Goal: Transaction & Acquisition: Purchase product/service

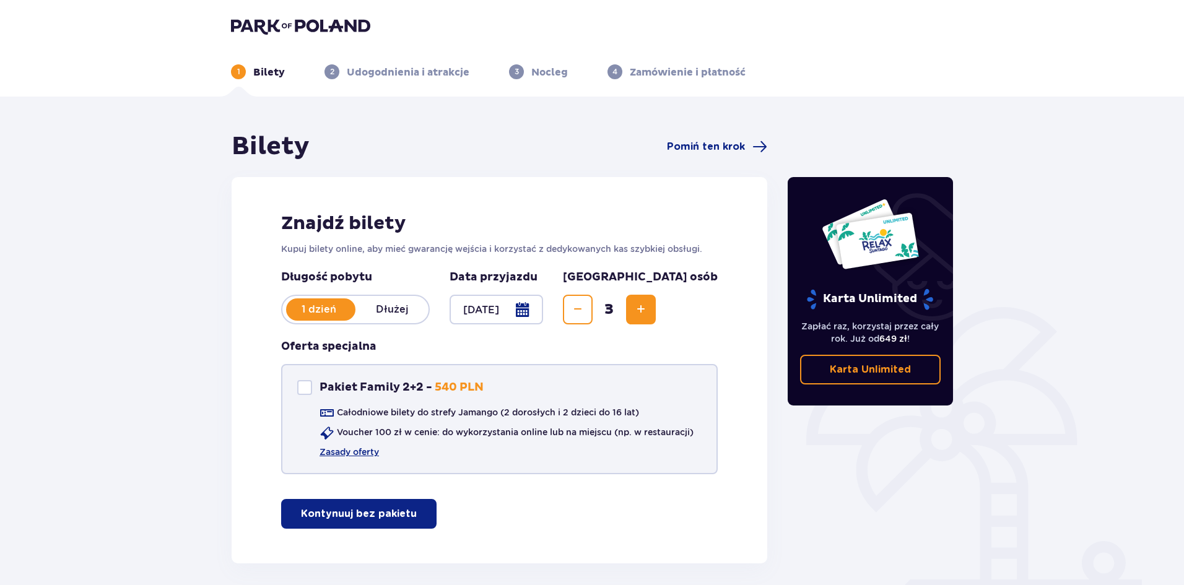
scroll to position [53, 0]
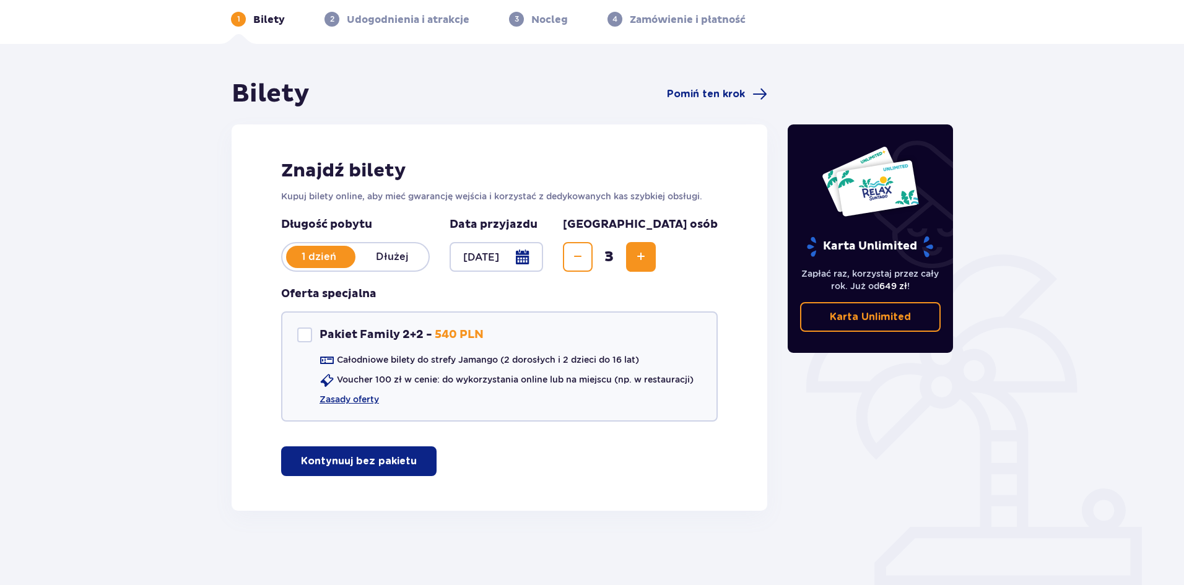
click at [398, 260] on div "1 dzień Dłużej" at bounding box center [355, 257] width 149 height 30
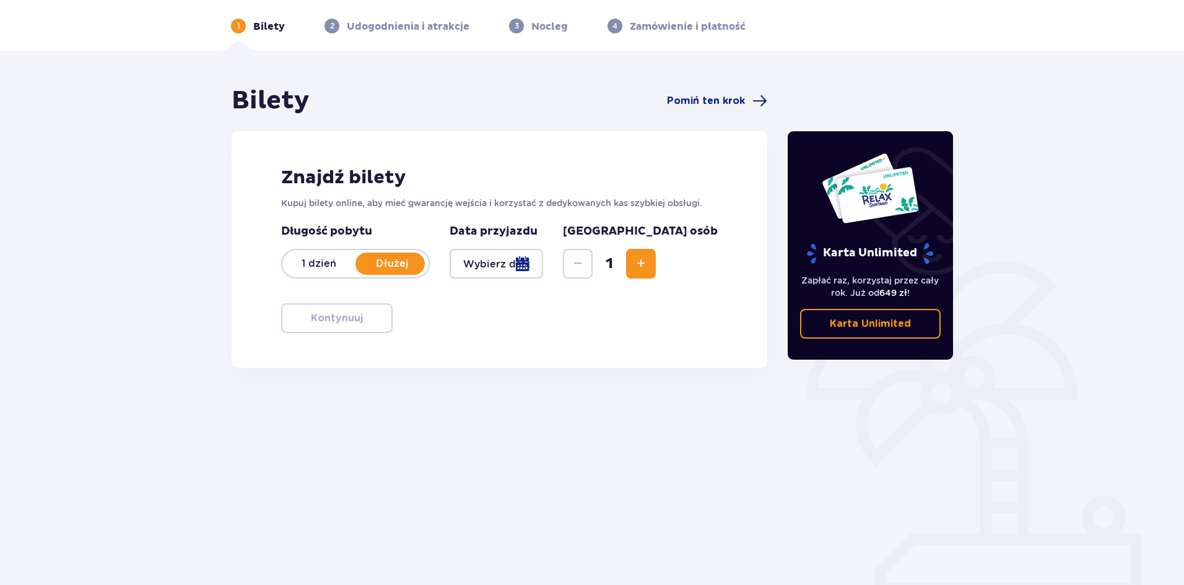
scroll to position [46, 0]
click at [339, 263] on p "1 dzień" at bounding box center [318, 264] width 73 height 14
click at [520, 269] on div at bounding box center [497, 264] width 94 height 30
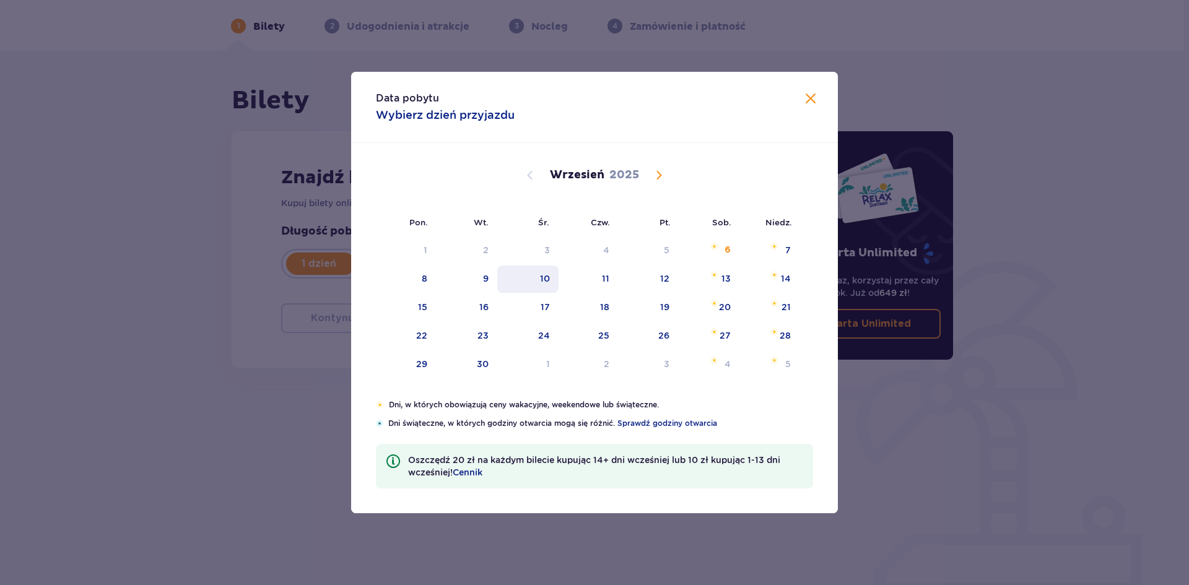
click at [546, 284] on div "10" at bounding box center [545, 279] width 10 height 12
type input "[DATE]"
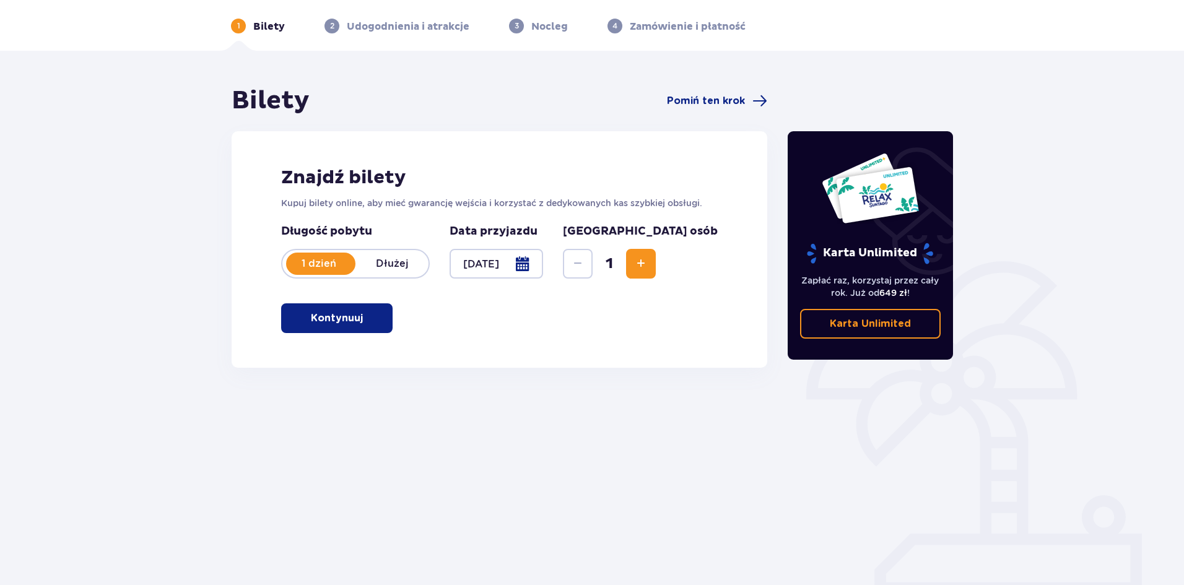
click at [293, 347] on div "Znajdź bilety Kupuj bilety online, aby mieć gwarancję wejścia i korzystać z ded…" at bounding box center [500, 249] width 536 height 237
click at [351, 318] on p "Kontynuuj" at bounding box center [337, 319] width 52 height 14
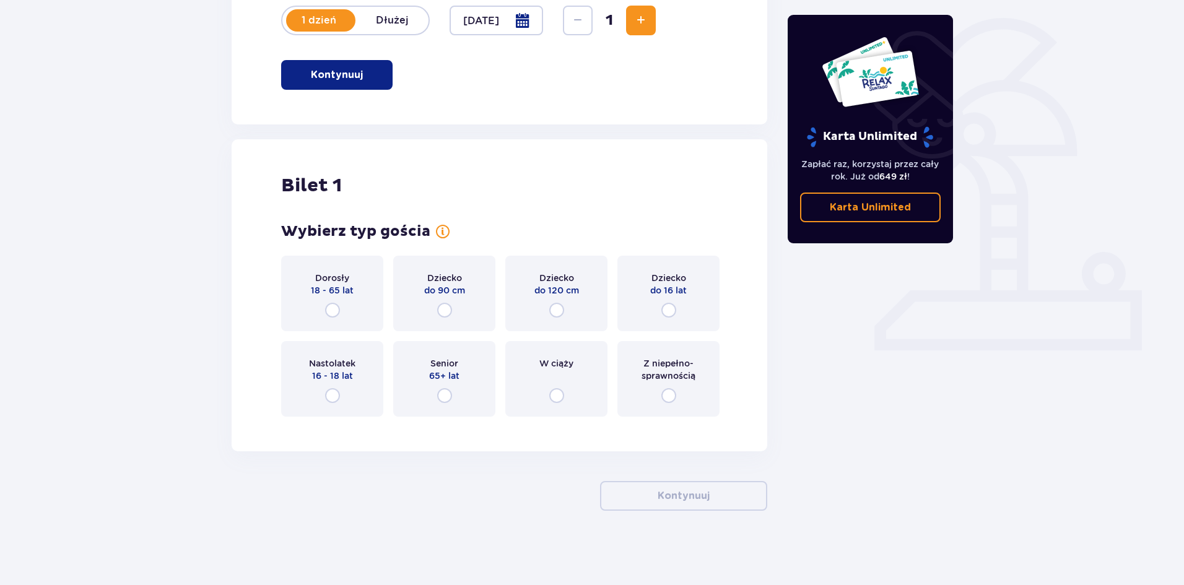
scroll to position [103, 0]
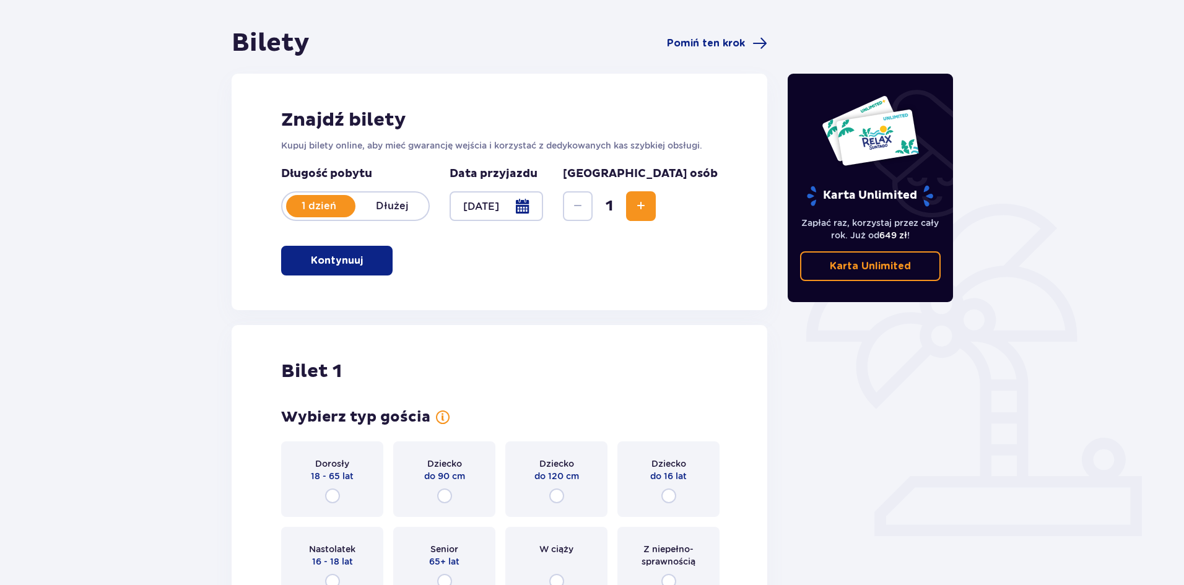
click at [649, 206] on span "Increase" at bounding box center [641, 206] width 15 height 15
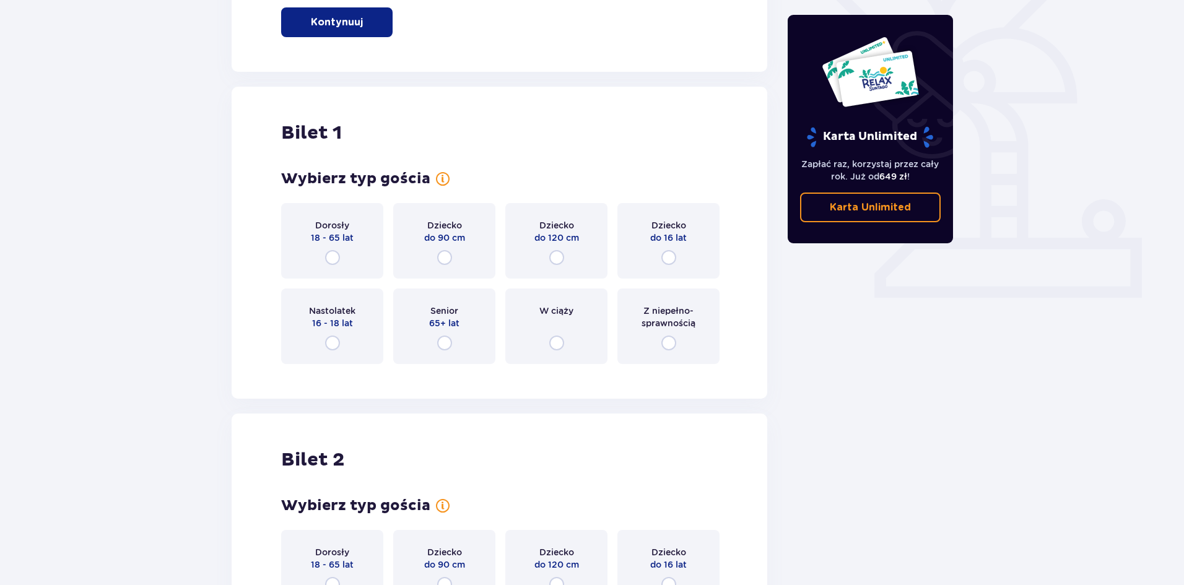
click at [706, 206] on div "Wybierz typ gościa Dorosły 18 - 65 lat Dziecko do 90 cm Dziecko do 120 cm Dziec…" at bounding box center [499, 267] width 437 height 194
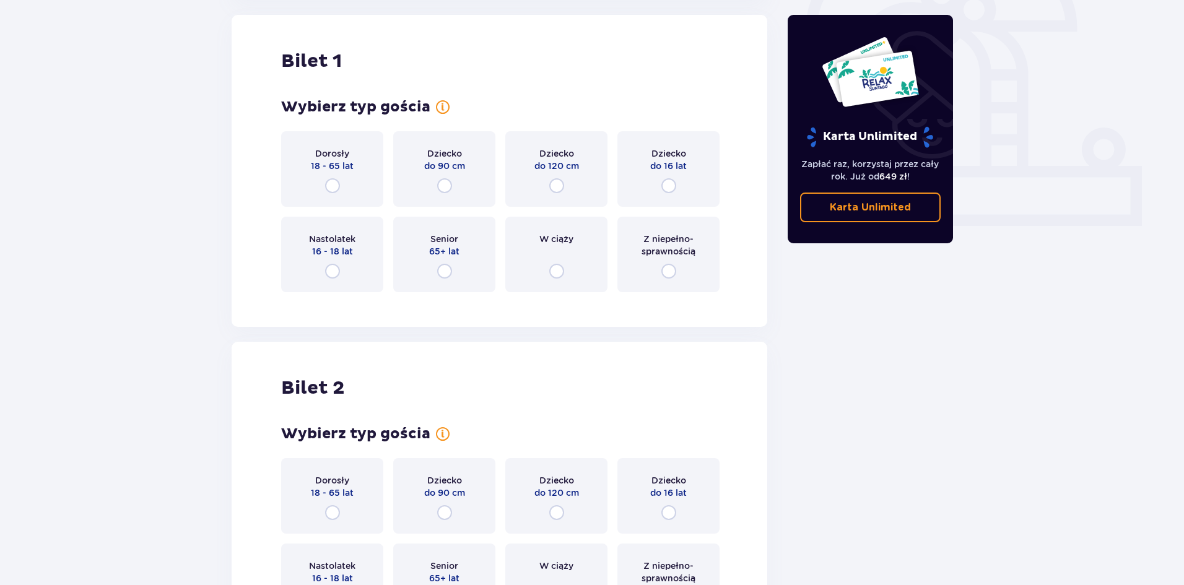
scroll to position [228, 0]
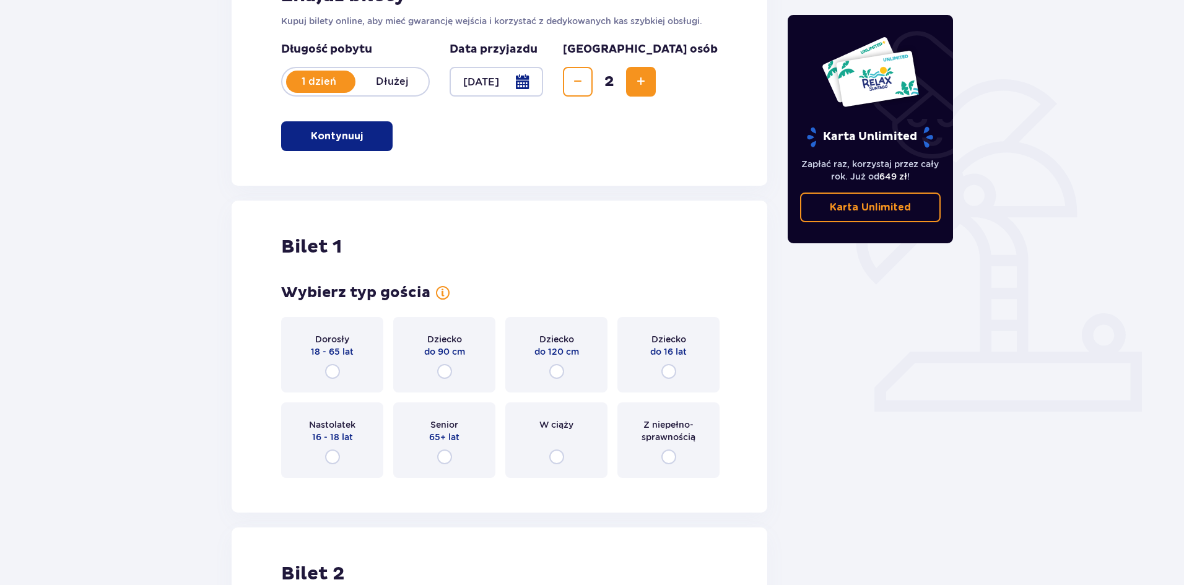
click at [656, 83] on button "Increase" at bounding box center [641, 82] width 30 height 30
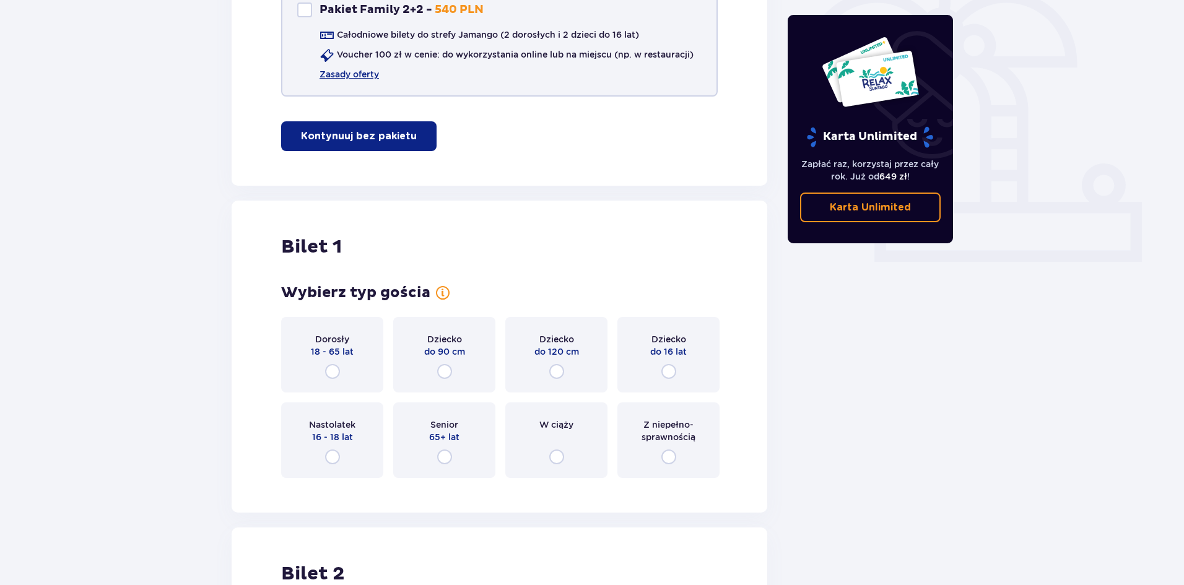
scroll to position [130, 0]
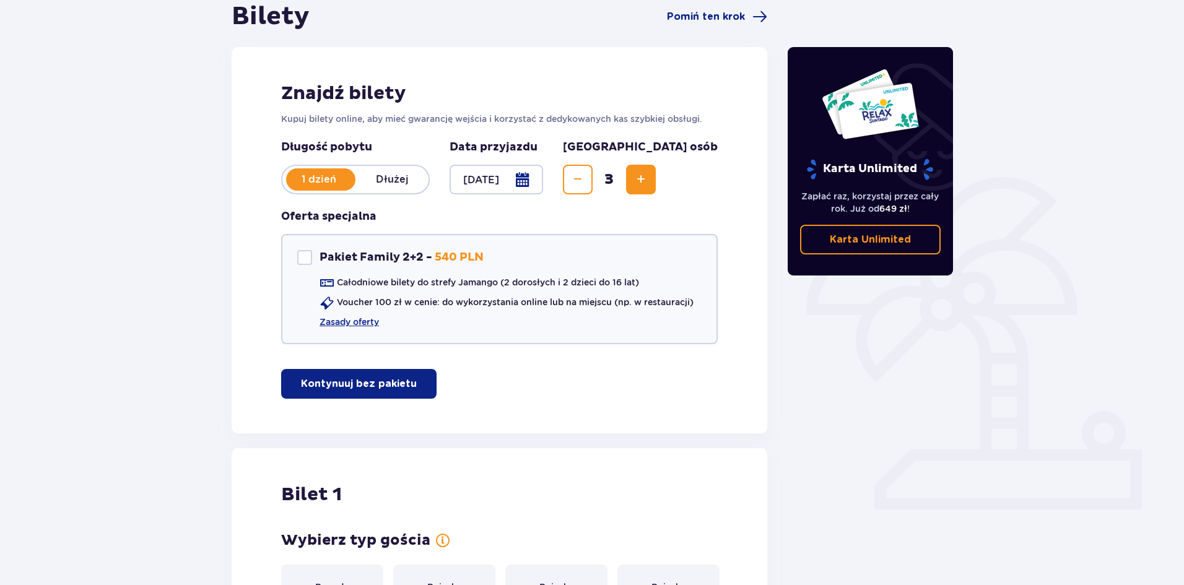
click at [404, 380] on button "Kontynuuj bez pakietu" at bounding box center [358, 384] width 155 height 30
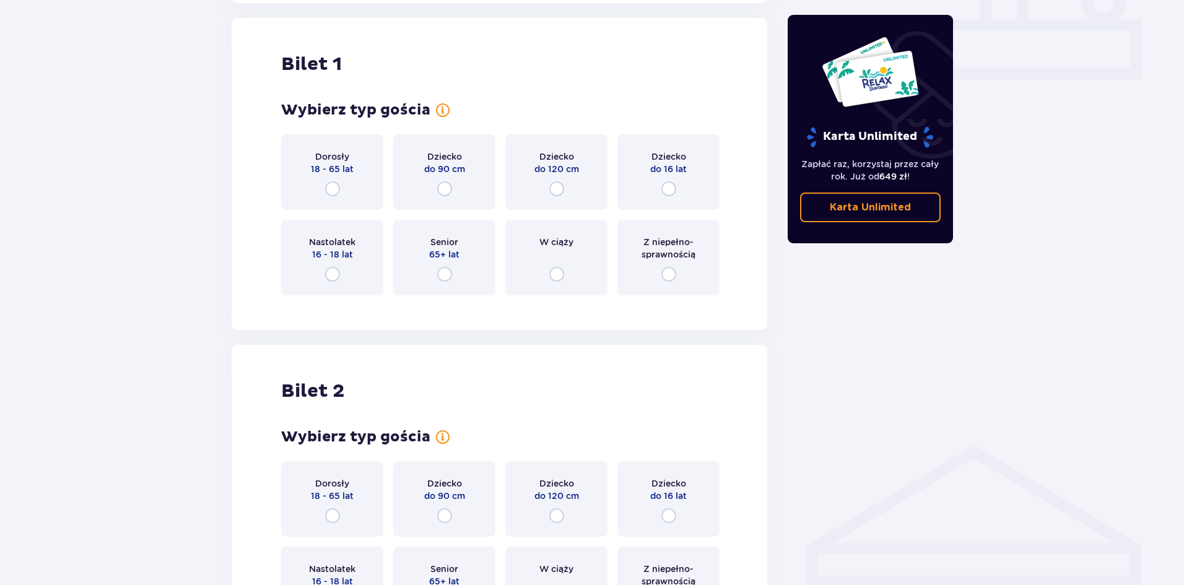
scroll to position [564, 0]
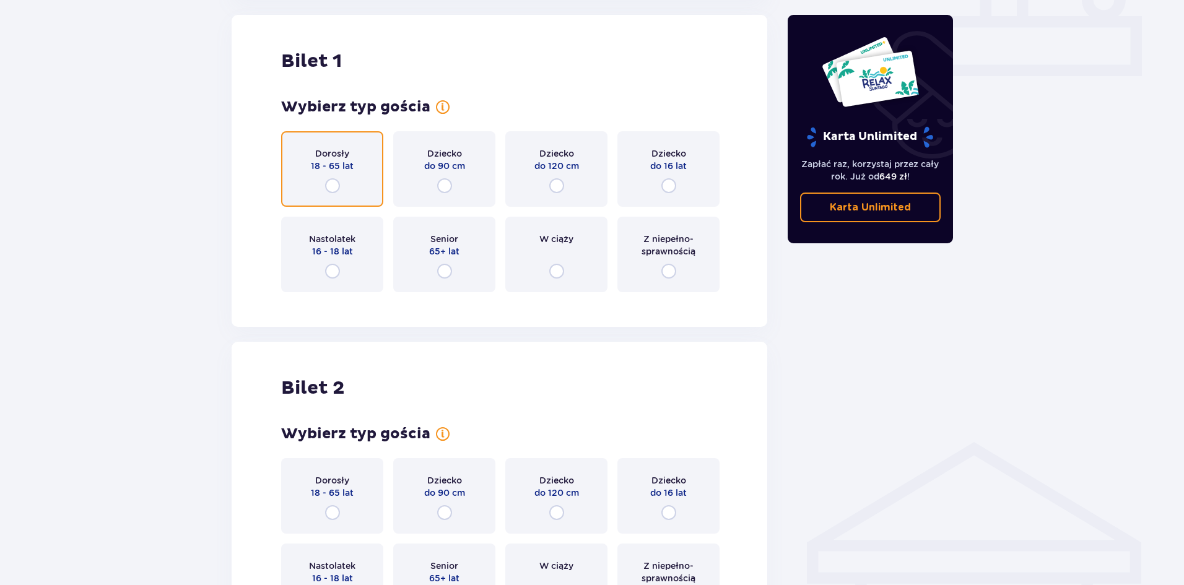
click at [334, 188] on input "radio" at bounding box center [332, 185] width 15 height 15
radio input "true"
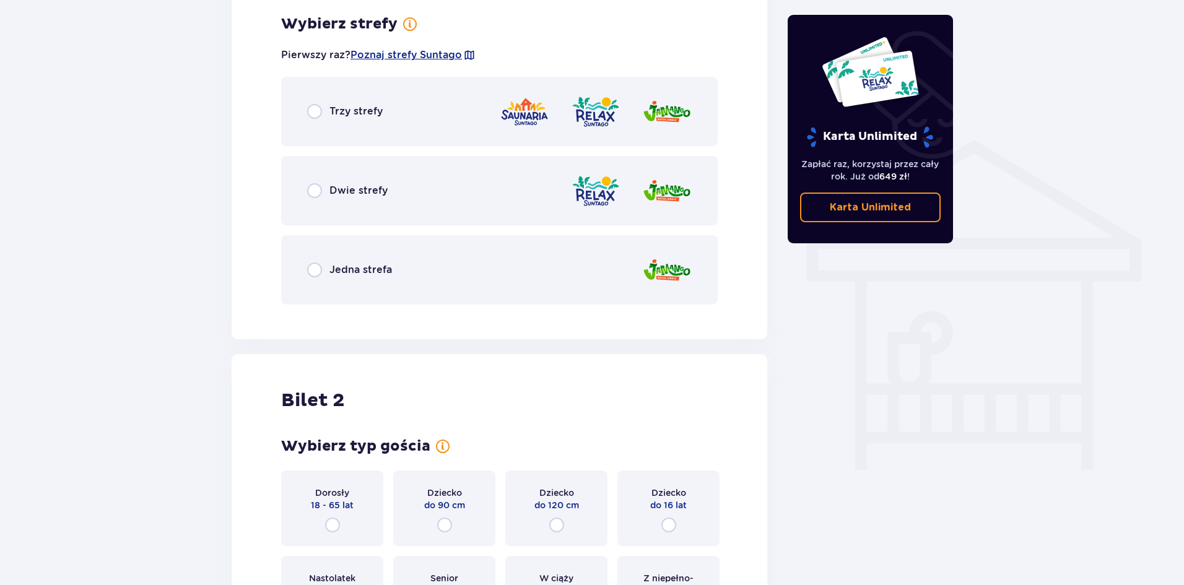
scroll to position [804, 0]
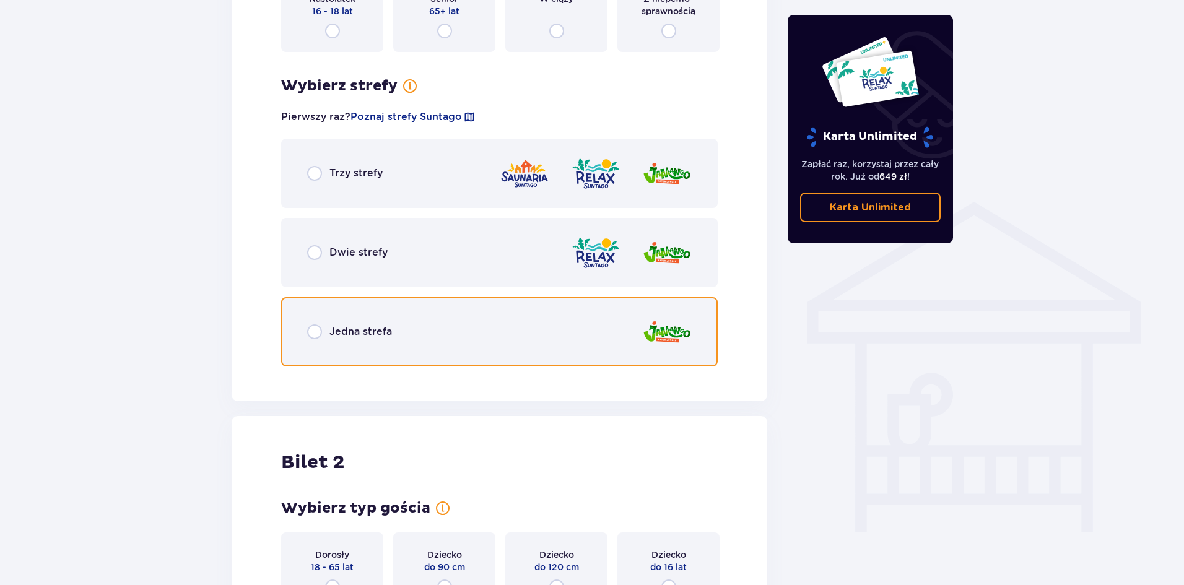
click at [313, 333] on input "radio" at bounding box center [314, 332] width 15 height 15
radio input "true"
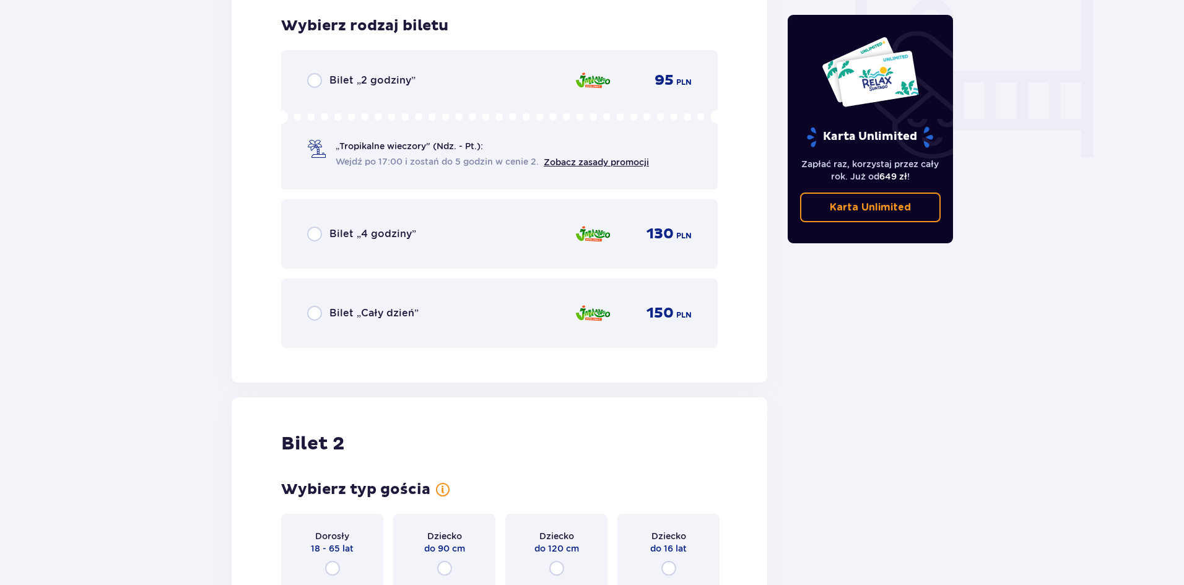
scroll to position [1181, 0]
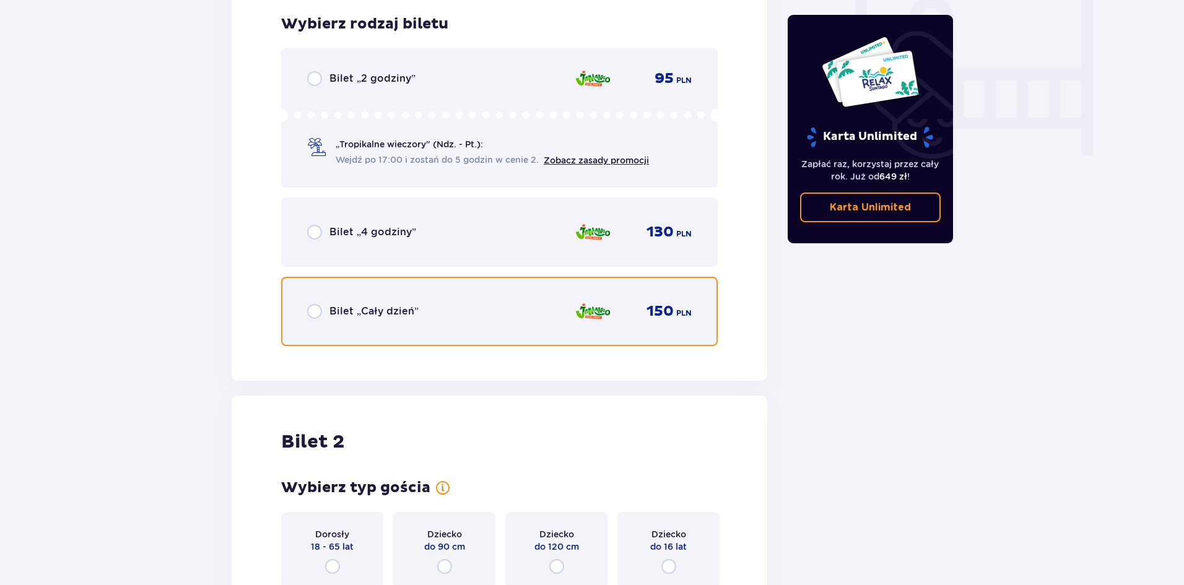
click at [315, 313] on input "radio" at bounding box center [314, 311] width 15 height 15
radio input "true"
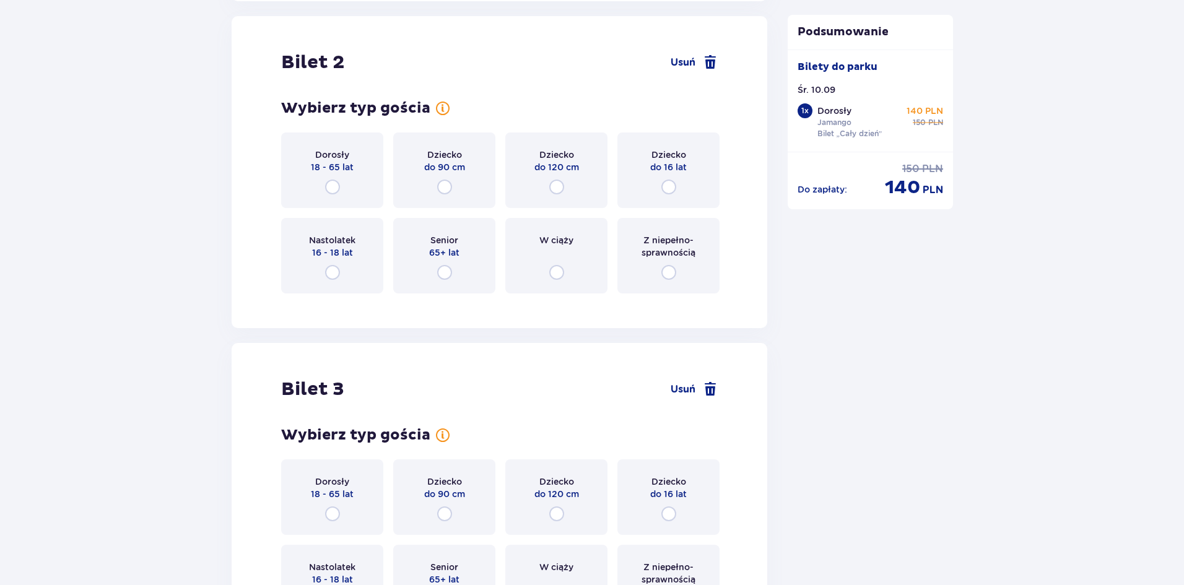
scroll to position [1562, 0]
click at [668, 192] on input "radio" at bounding box center [669, 185] width 15 height 15
radio input "true"
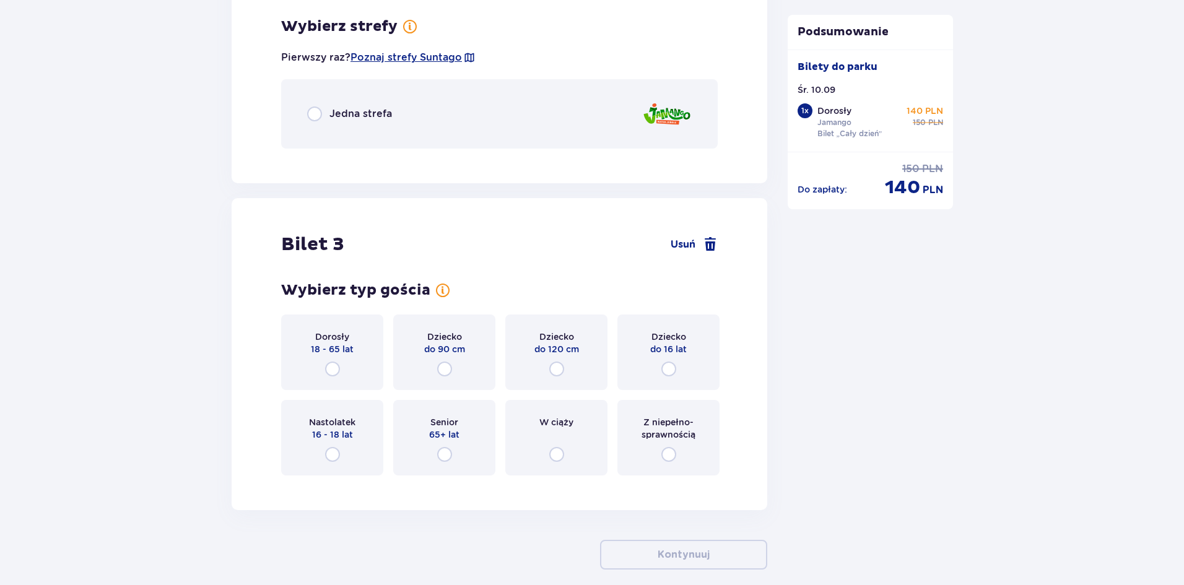
scroll to position [1864, 0]
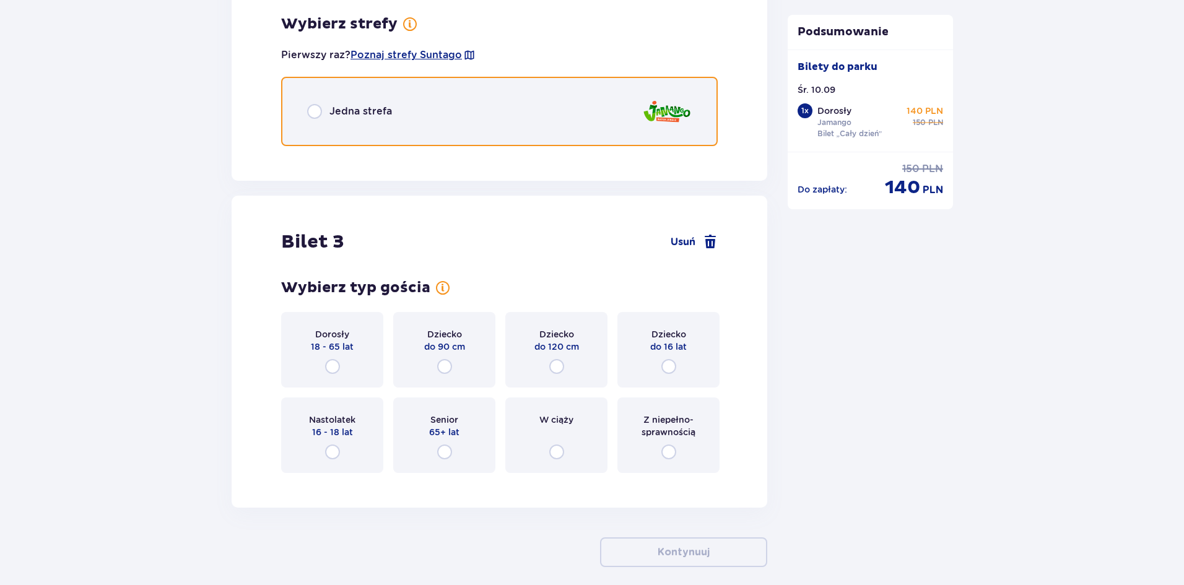
click at [316, 110] on input "radio" at bounding box center [314, 111] width 15 height 15
radio input "true"
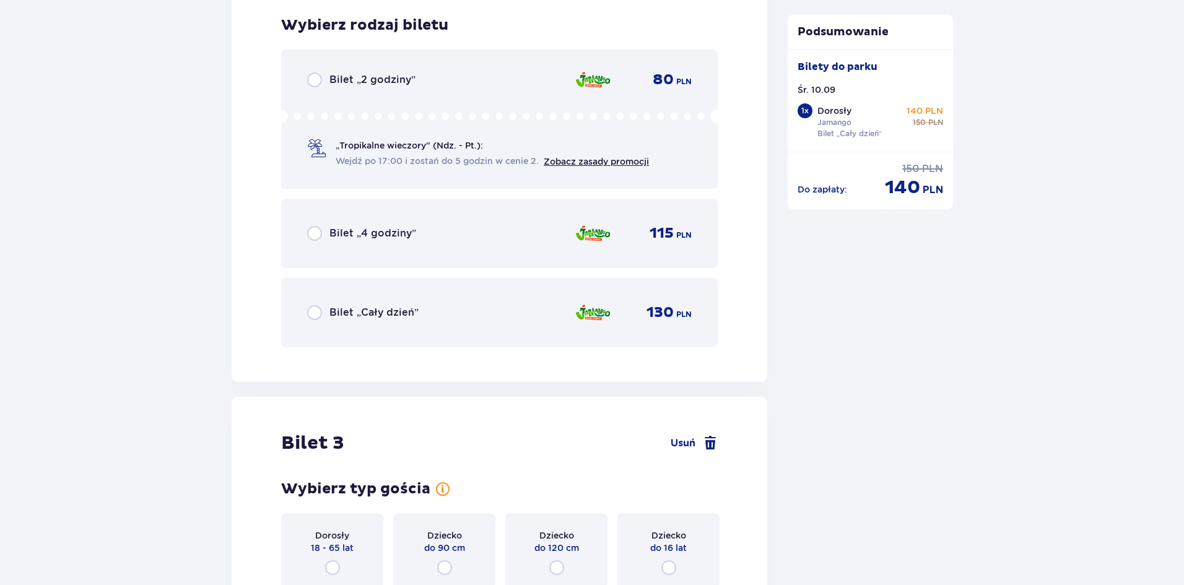
scroll to position [2020, 0]
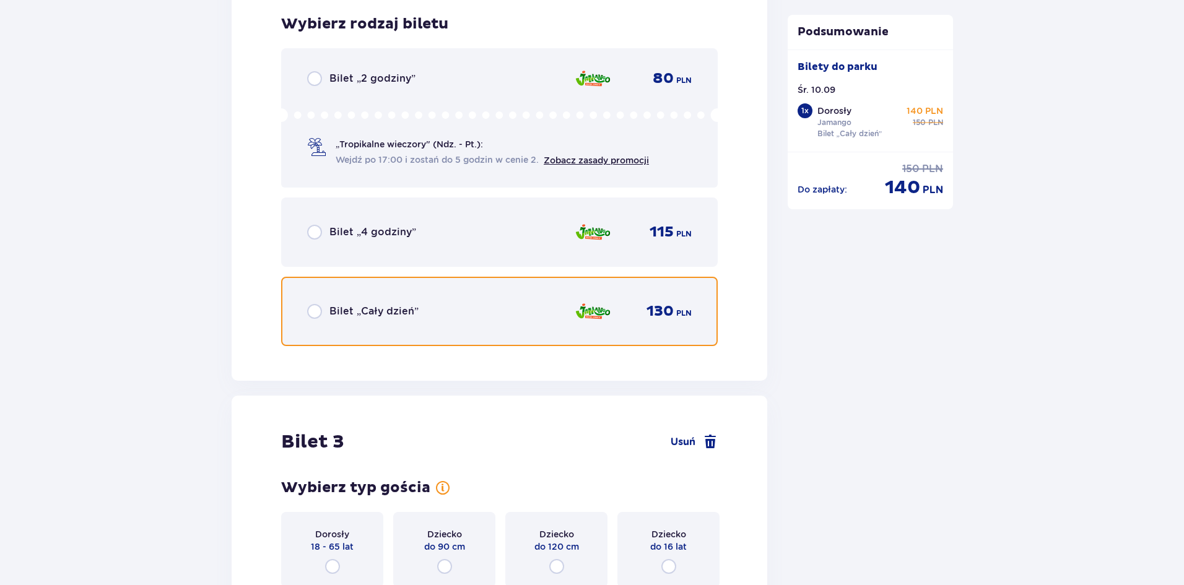
click at [315, 312] on input "radio" at bounding box center [314, 311] width 15 height 15
radio input "true"
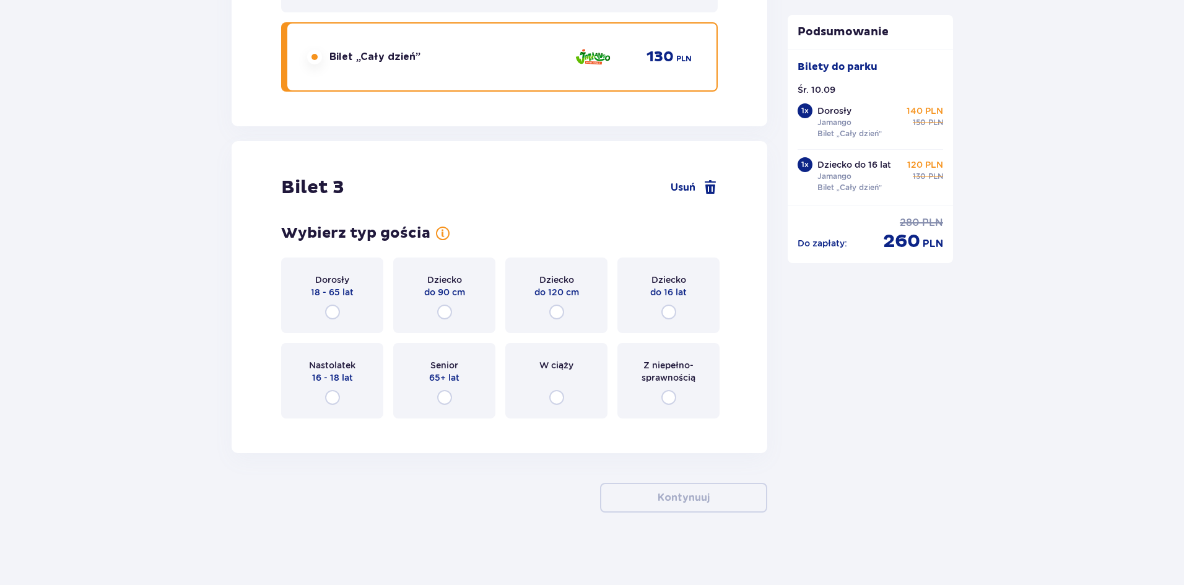
scroll to position [2276, 0]
click at [333, 309] on input "radio" at bounding box center [332, 310] width 15 height 15
radio input "true"
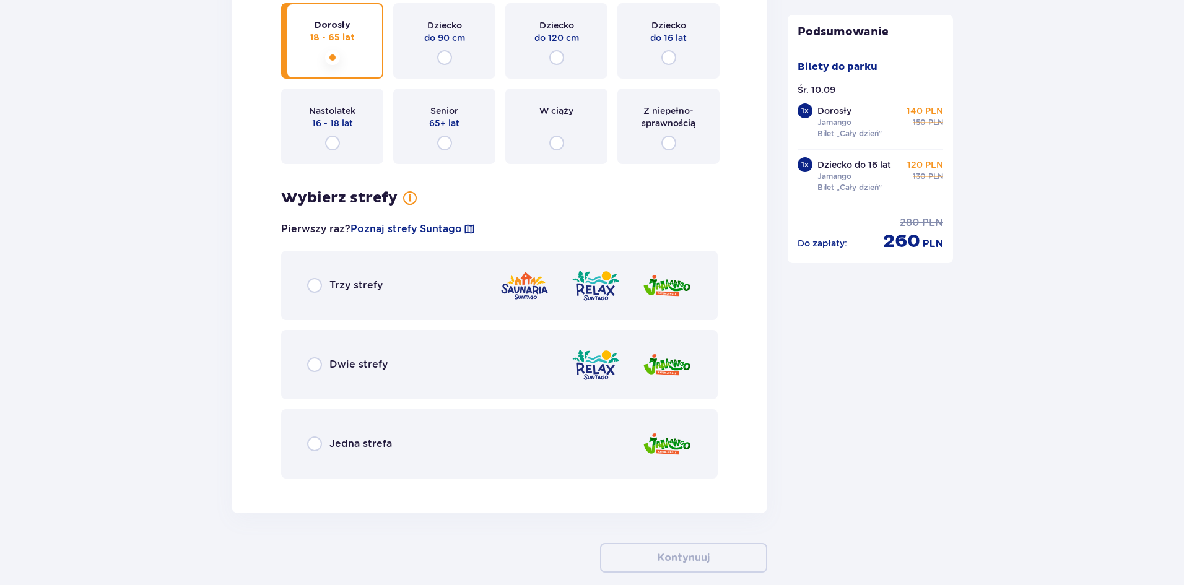
scroll to position [2591, 0]
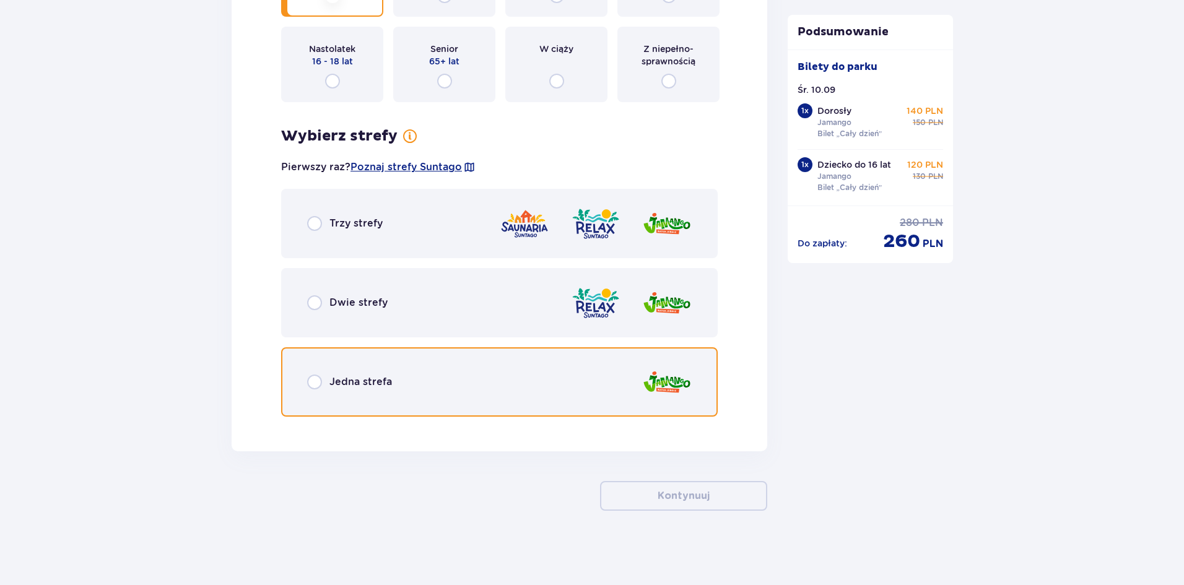
click at [312, 381] on input "radio" at bounding box center [314, 382] width 15 height 15
radio input "true"
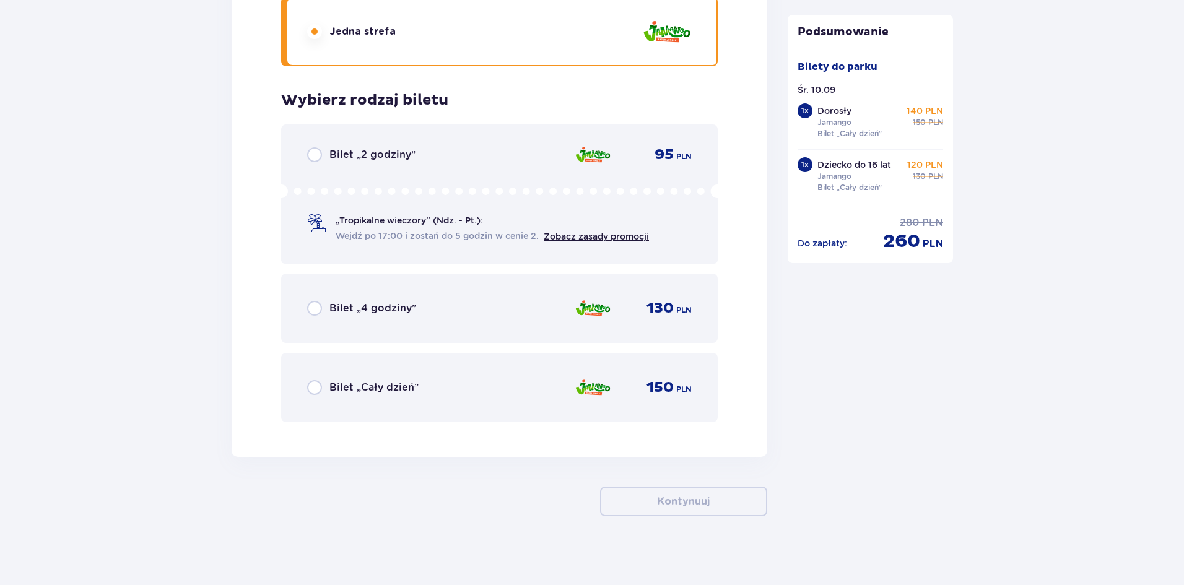
scroll to position [2947, 0]
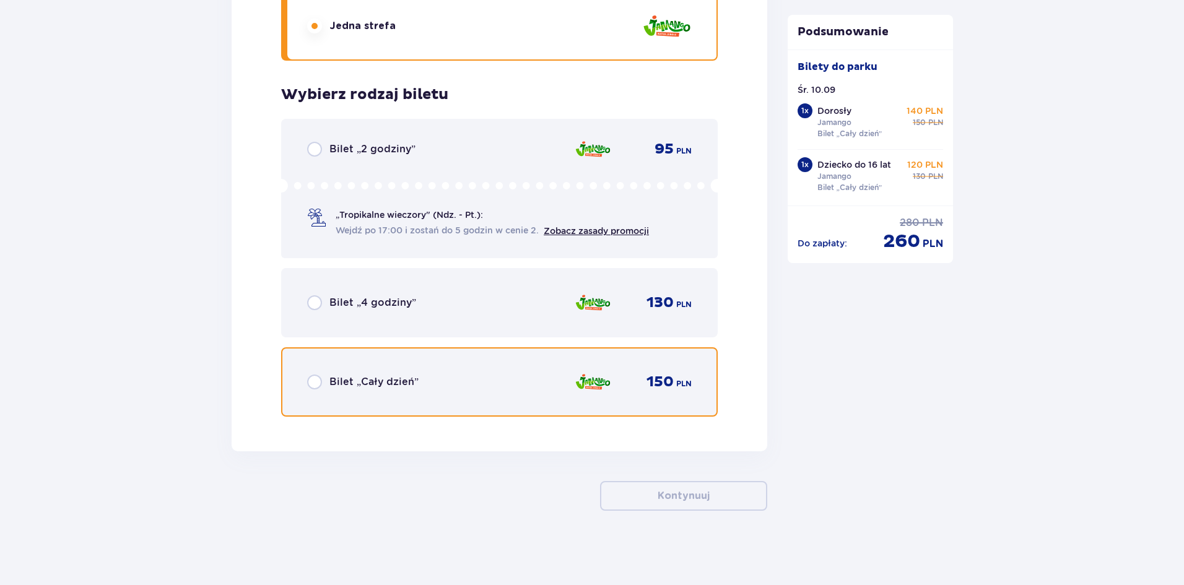
click at [314, 382] on input "radio" at bounding box center [314, 382] width 15 height 15
radio input "true"
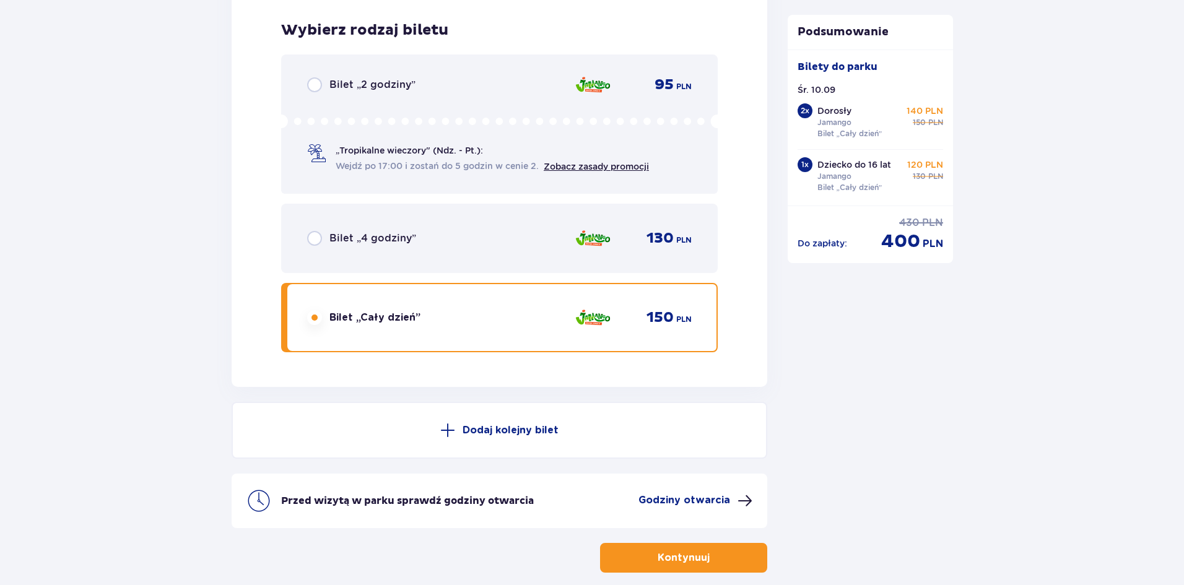
scroll to position [3074, 0]
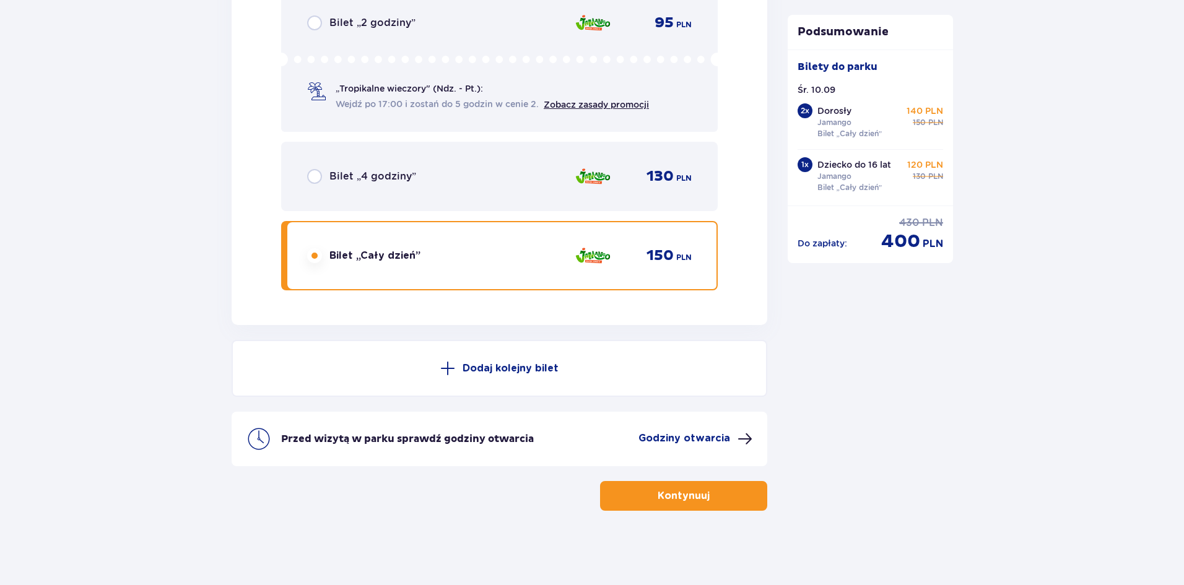
click at [696, 493] on p "Kontynuuj" at bounding box center [684, 496] width 52 height 14
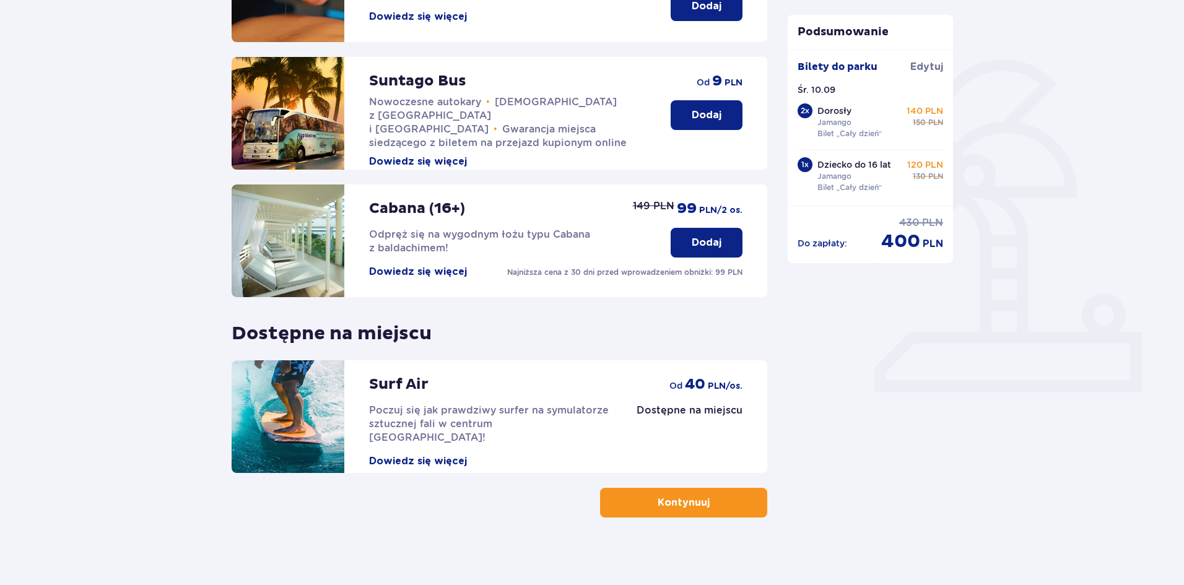
scroll to position [255, 0]
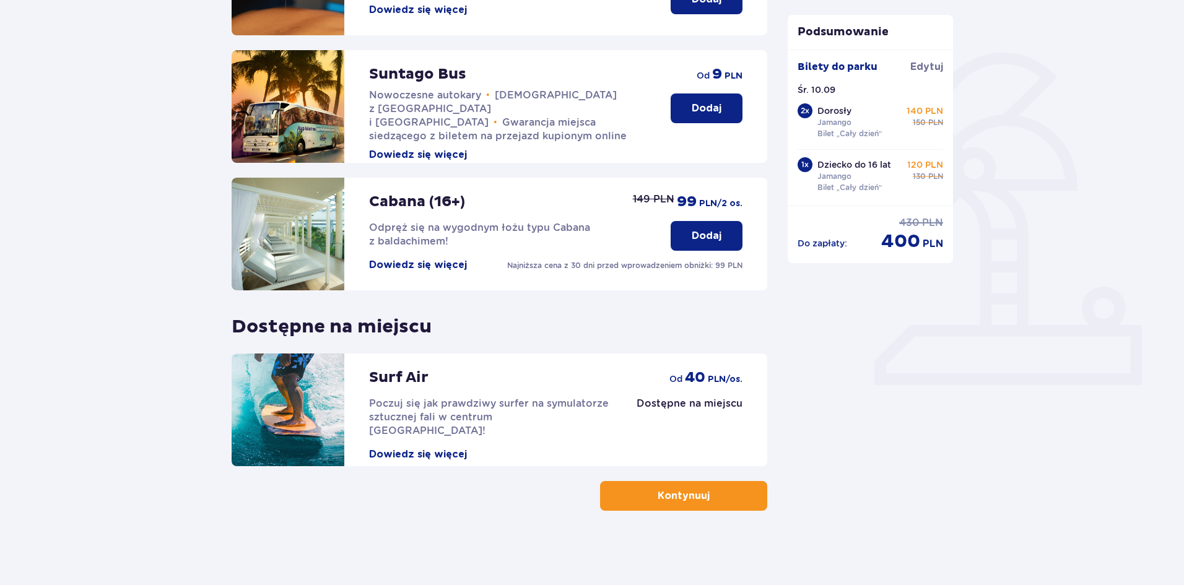
click at [748, 501] on button "Kontynuuj" at bounding box center [683, 496] width 167 height 30
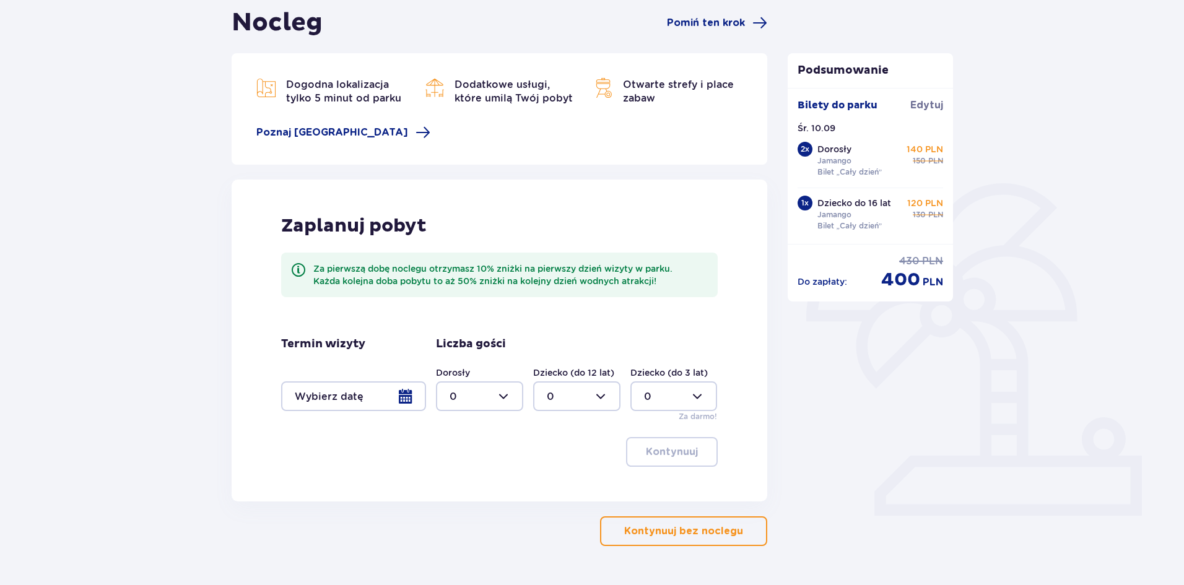
scroll to position [159, 0]
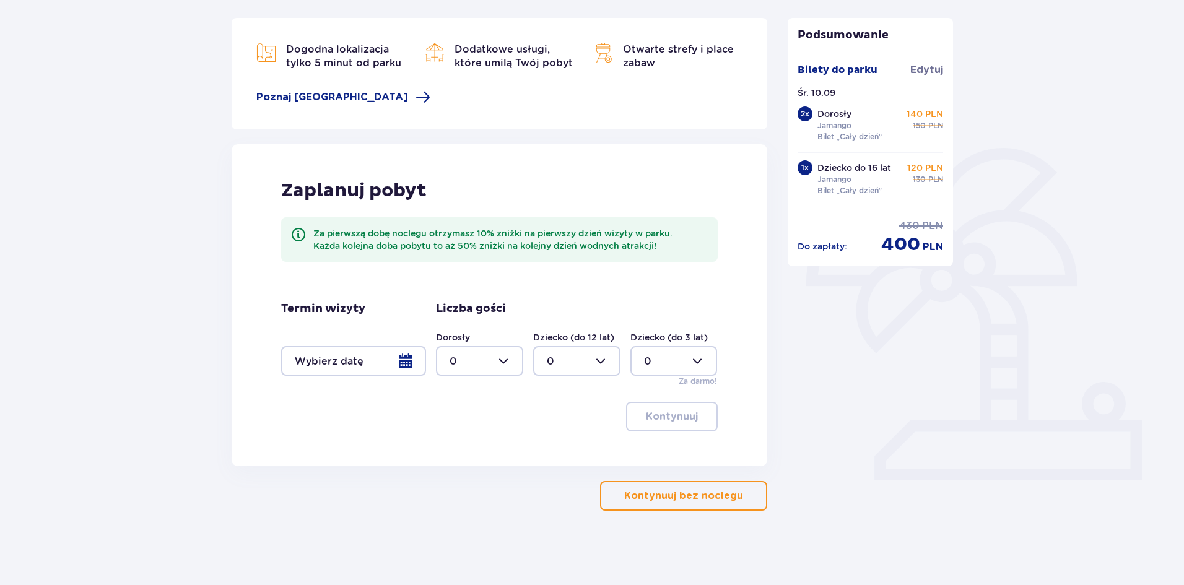
click at [728, 500] on p "Kontynuuj bez noclegu" at bounding box center [683, 496] width 119 height 14
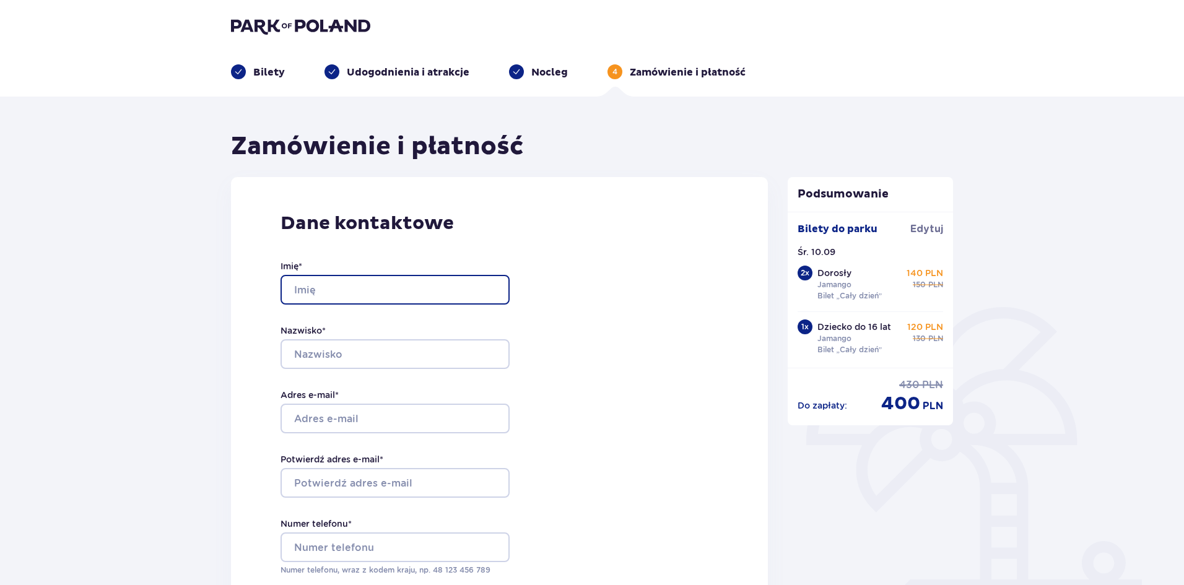
click at [437, 295] on input "Imię *" at bounding box center [395, 290] width 229 height 30
type input "Agnieszka"
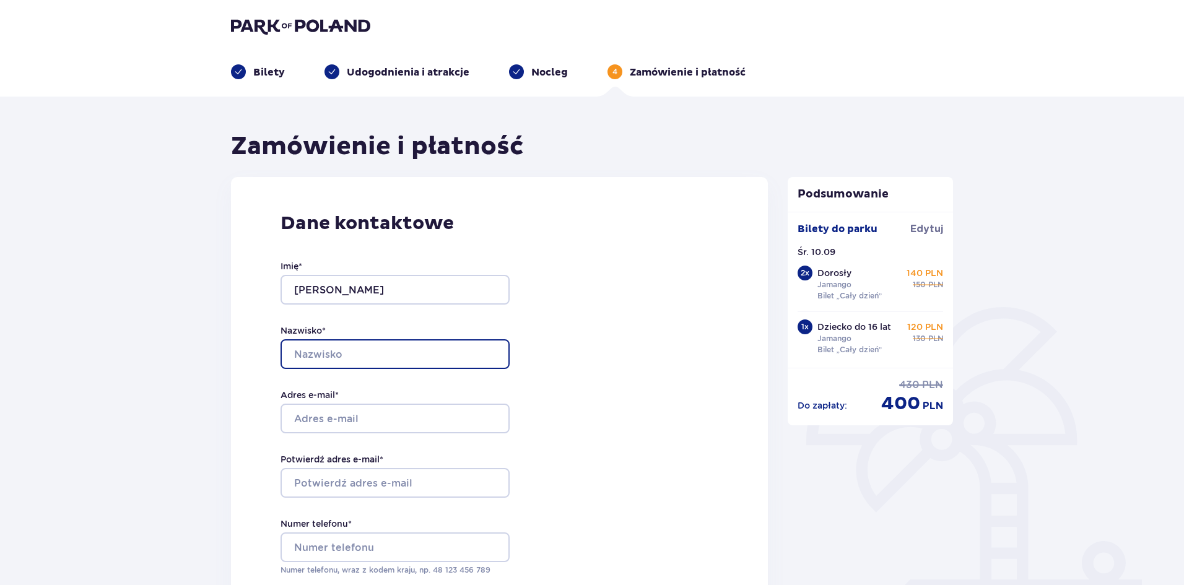
click at [452, 358] on input "Nazwisko *" at bounding box center [395, 354] width 229 height 30
type input "Gumulska"
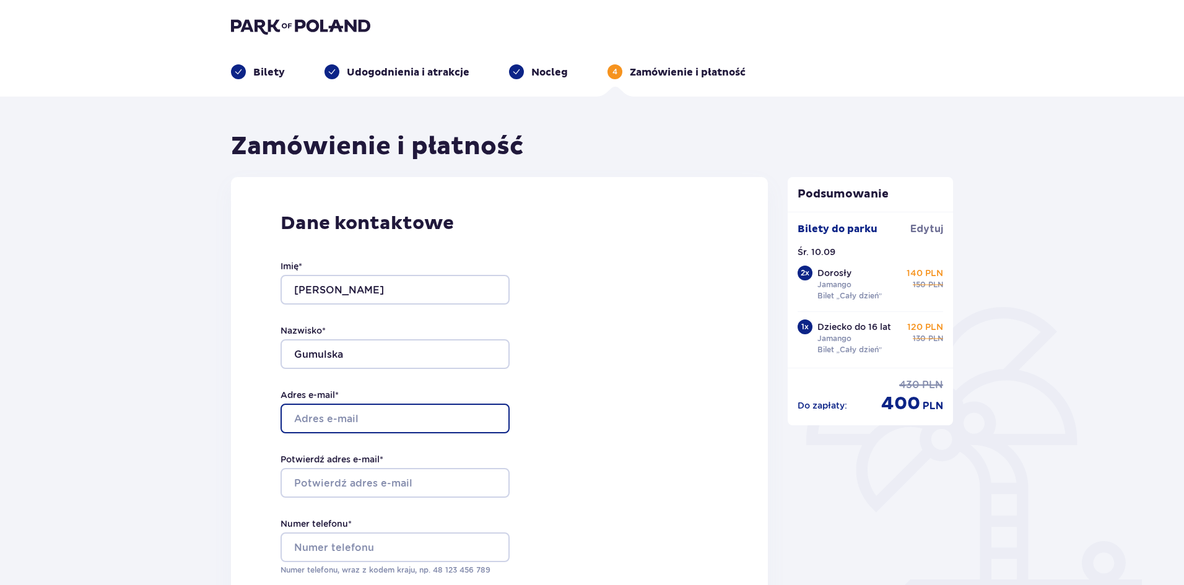
click at [423, 411] on input "Adres e-mail *" at bounding box center [395, 419] width 229 height 30
type input "[EMAIL_ADDRESS][DOMAIN_NAME]"
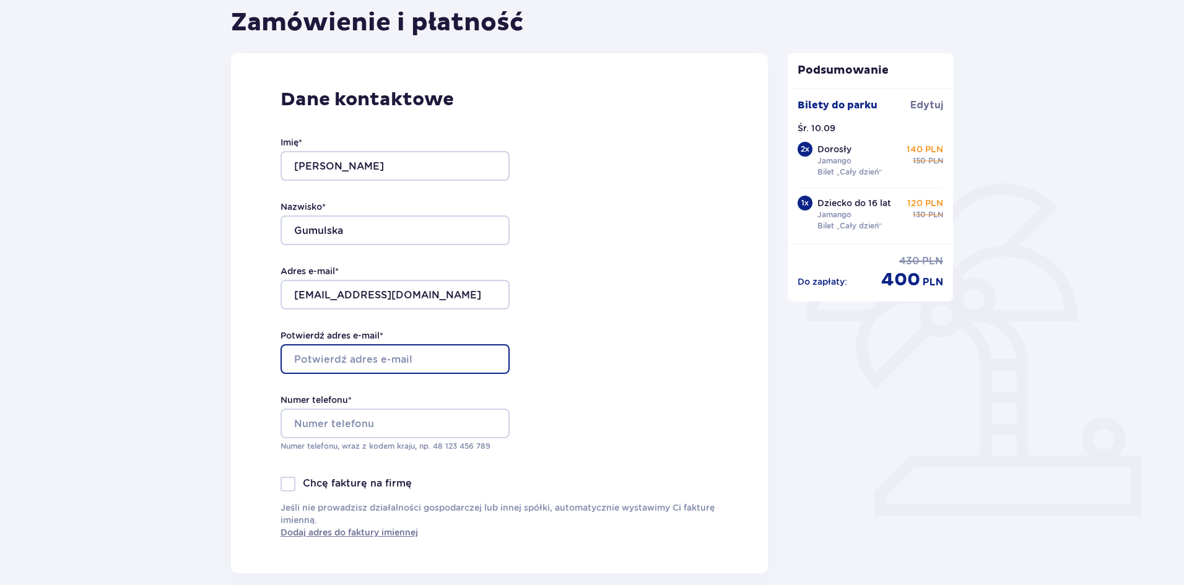
click at [423, 360] on input "Potwierdź adres e-mail *" at bounding box center [395, 359] width 229 height 30
type input "[EMAIL_ADDRESS][DOMAIN_NAME]"
click at [418, 408] on div "Numer telefonu * Numer telefonu, wraz z kodem kraju, np. 48 ​123 ​456 ​789" at bounding box center [395, 423] width 229 height 58
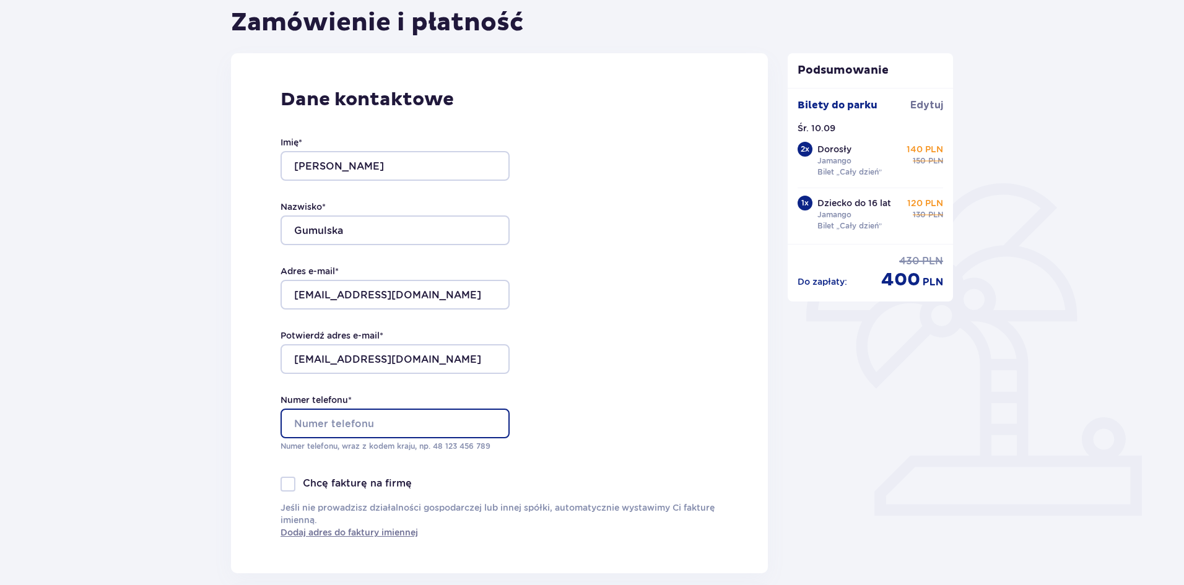
click at [409, 419] on input "Numer telefonu *" at bounding box center [395, 424] width 229 height 30
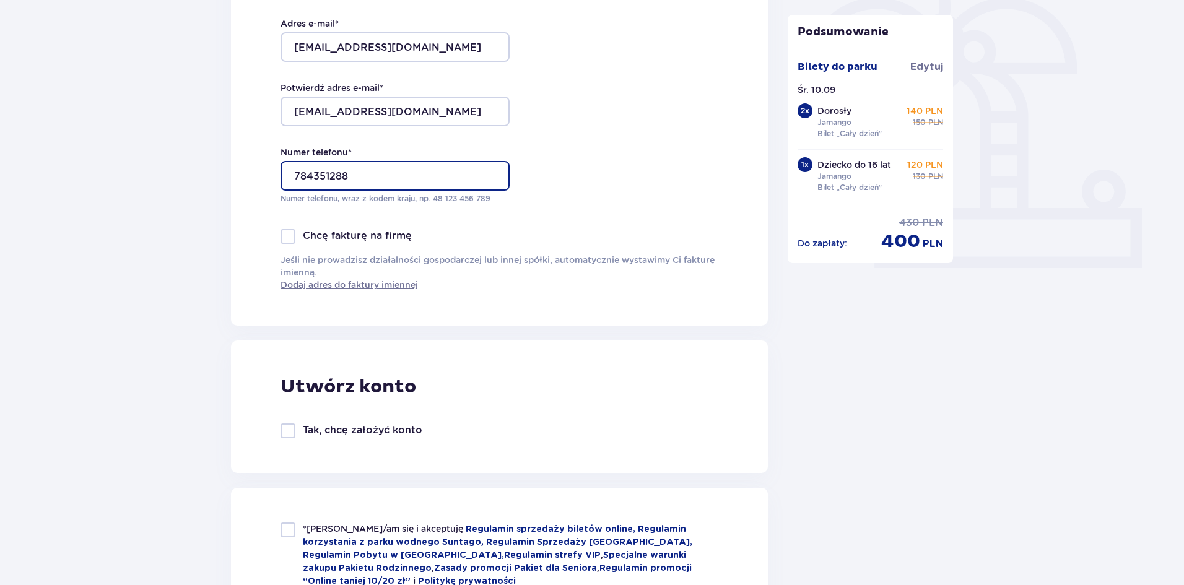
scroll to position [496, 0]
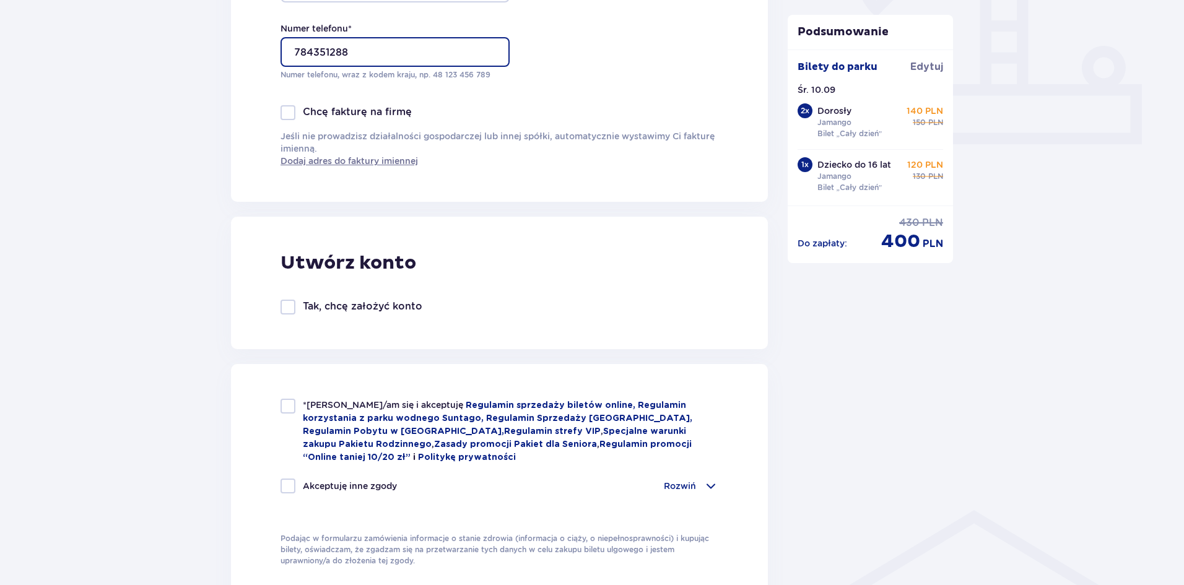
type input "784351288"
click at [288, 403] on div at bounding box center [288, 406] width 15 height 15
checkbox input "true"
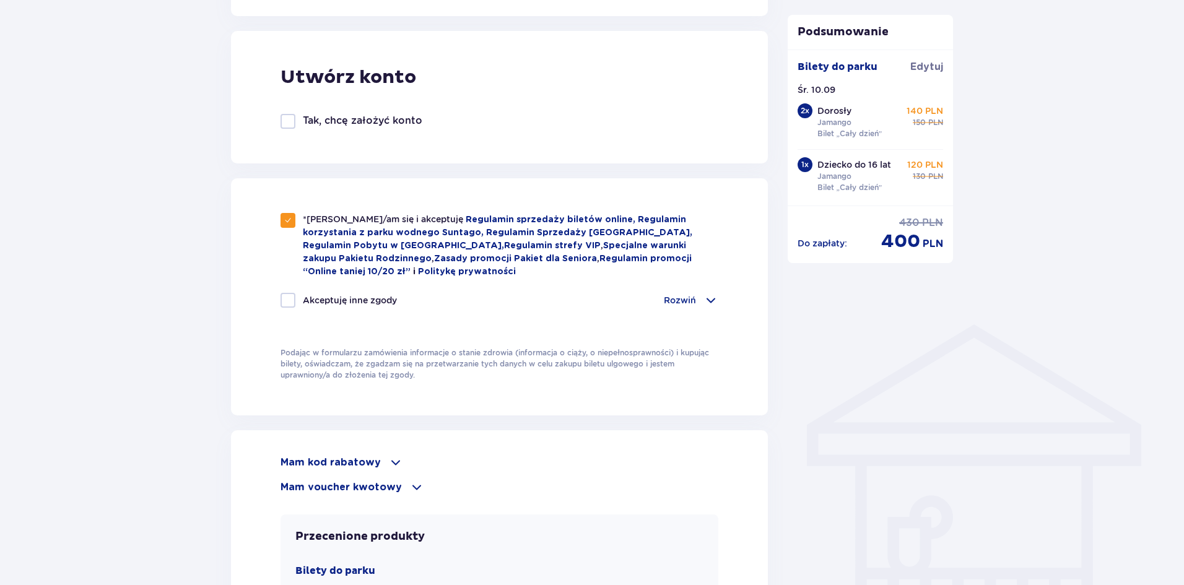
scroll to position [743, 0]
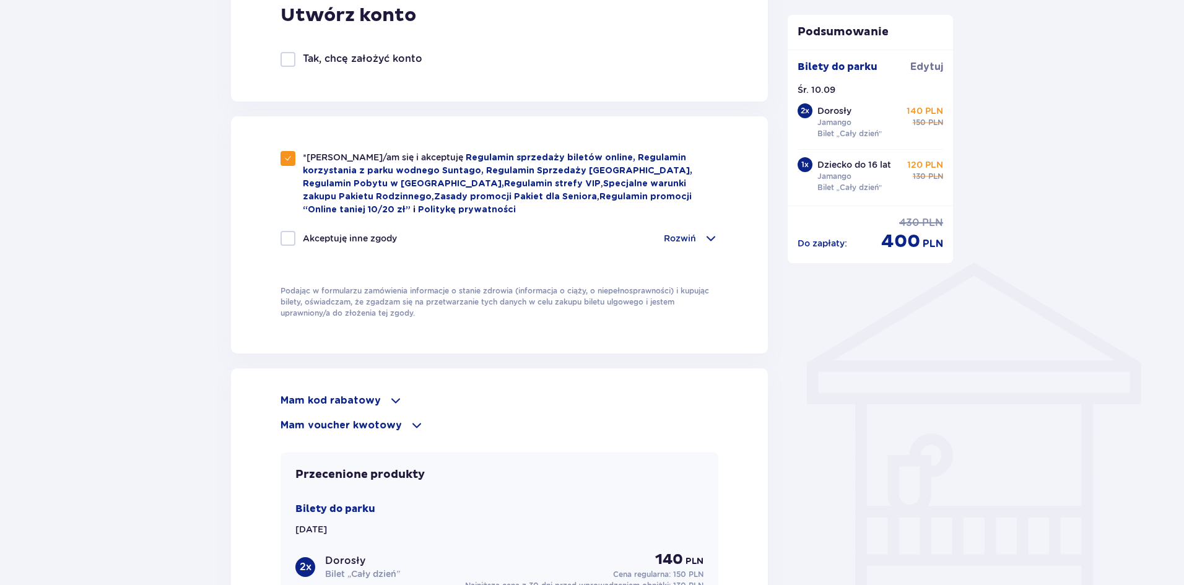
click at [393, 422] on p "Mam voucher kwotowy" at bounding box center [341, 426] width 121 height 14
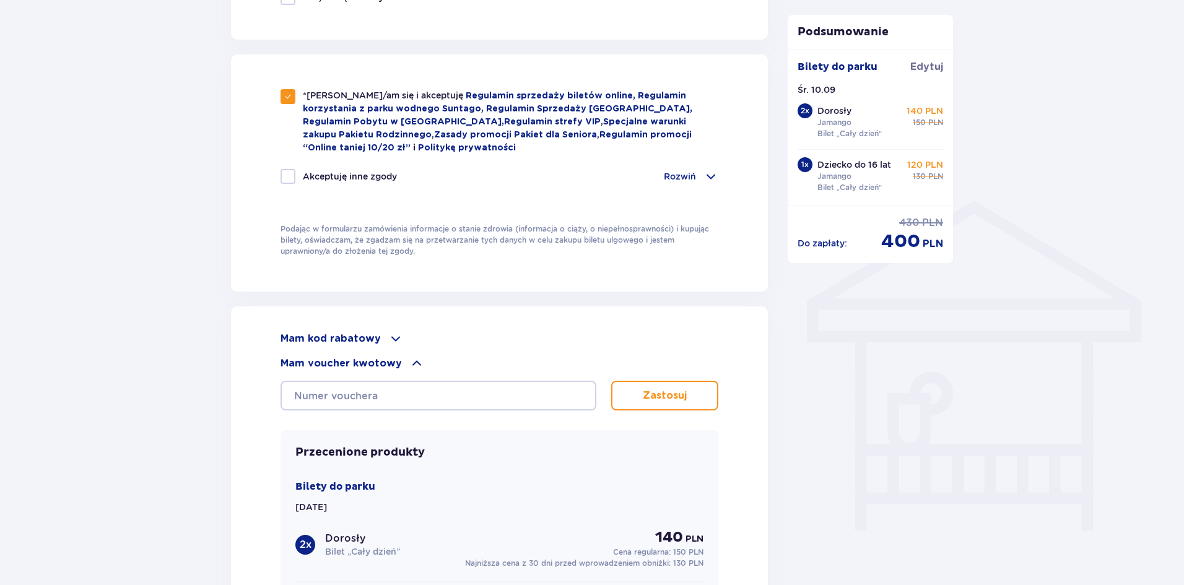
scroll to position [867, 0]
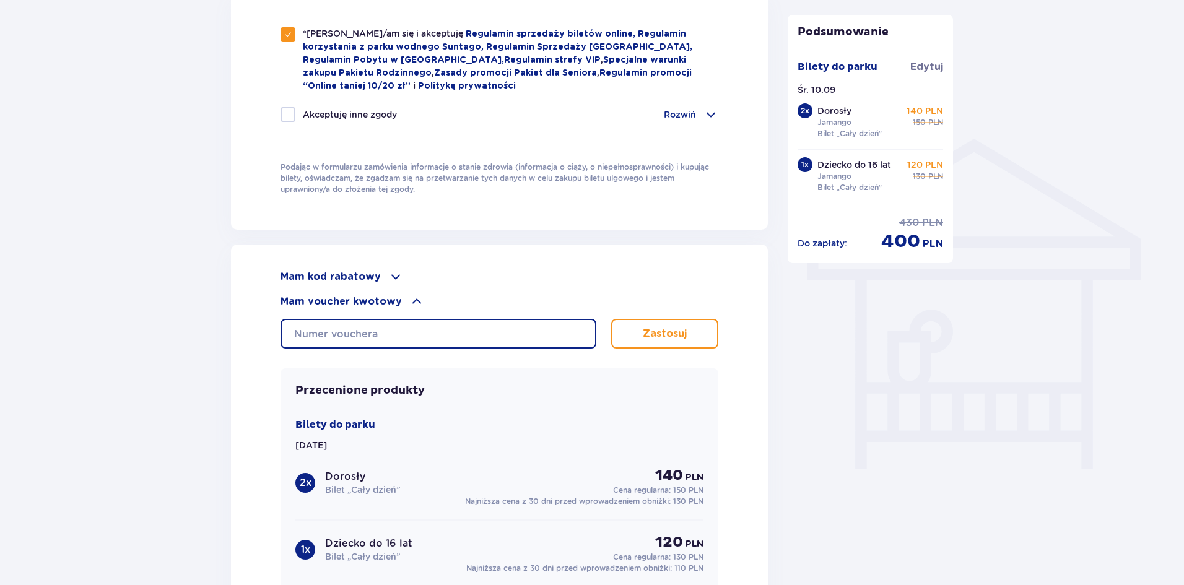
click at [414, 336] on input "text" at bounding box center [439, 334] width 316 height 30
click at [437, 325] on input "0690002072517689" at bounding box center [439, 334] width 316 height 30
type input "0690002072517689"
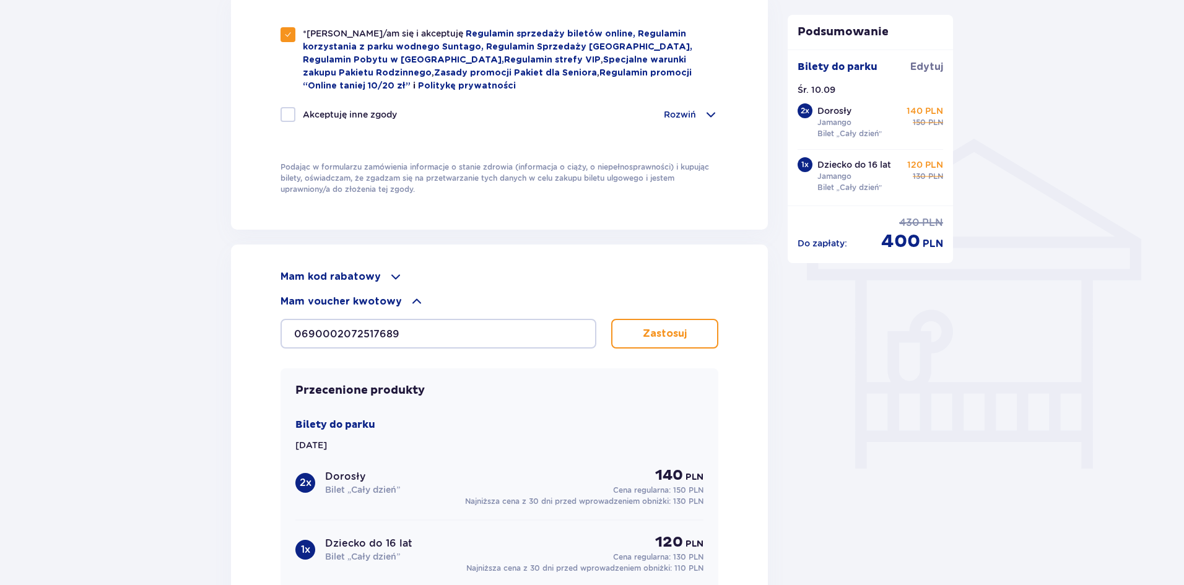
click at [652, 331] on p "Zastosuj" at bounding box center [665, 334] width 44 height 14
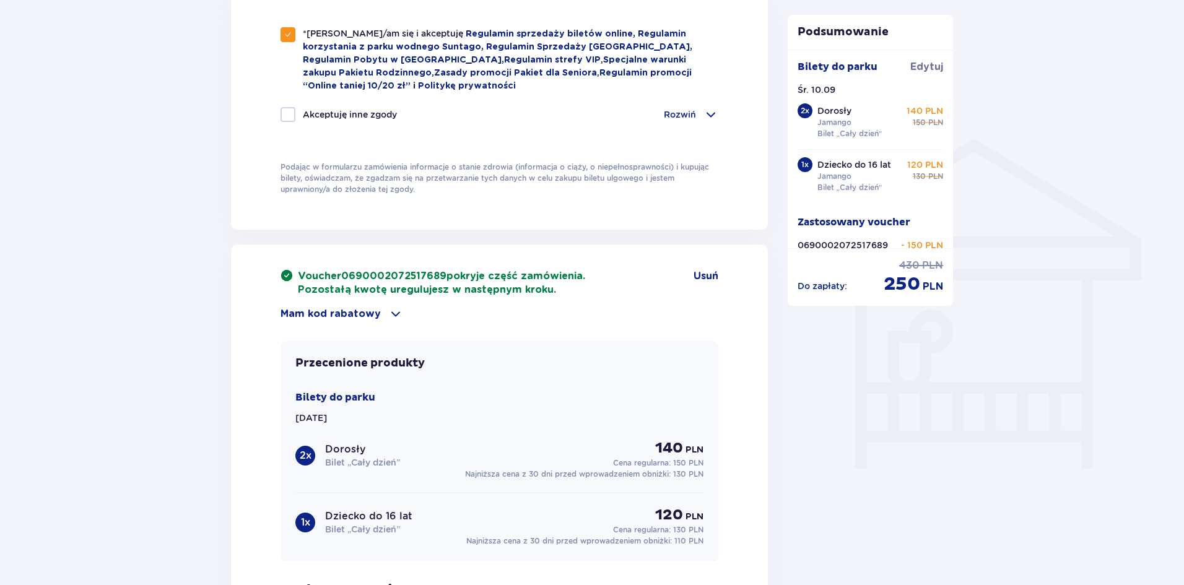
click at [337, 310] on p "Mam kod rabatowy" at bounding box center [331, 314] width 100 height 14
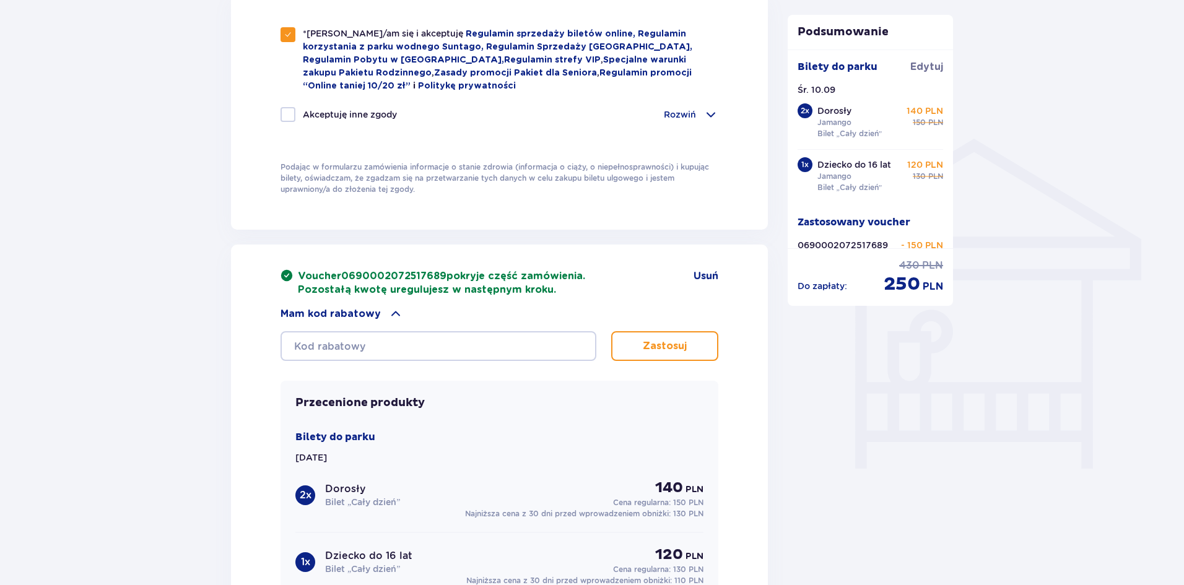
click at [345, 308] on p "Mam kod rabatowy" at bounding box center [331, 314] width 100 height 14
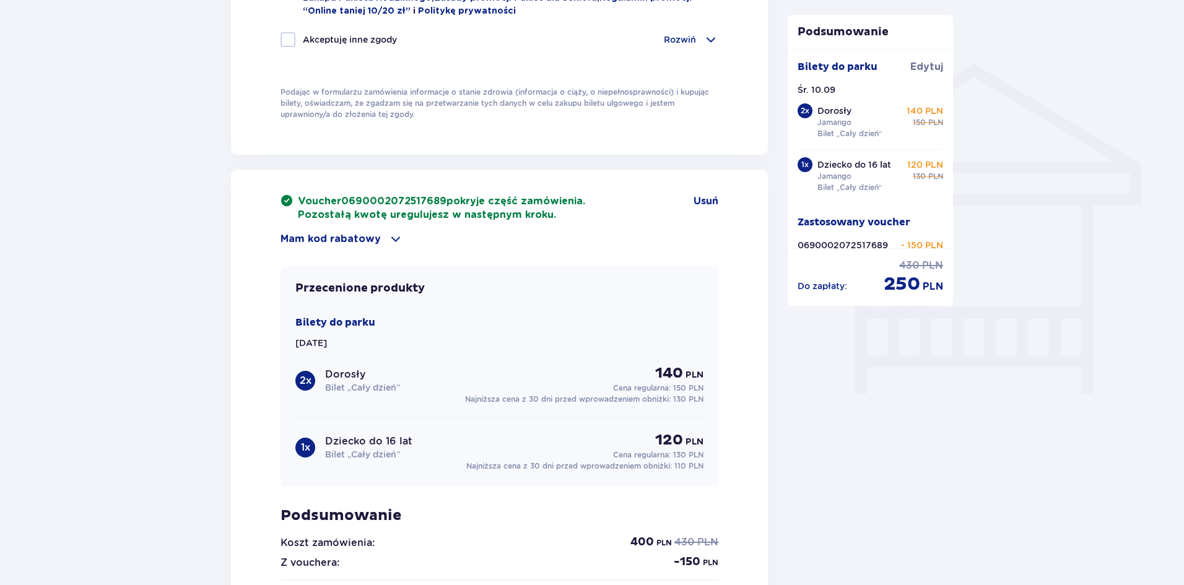
scroll to position [756, 0]
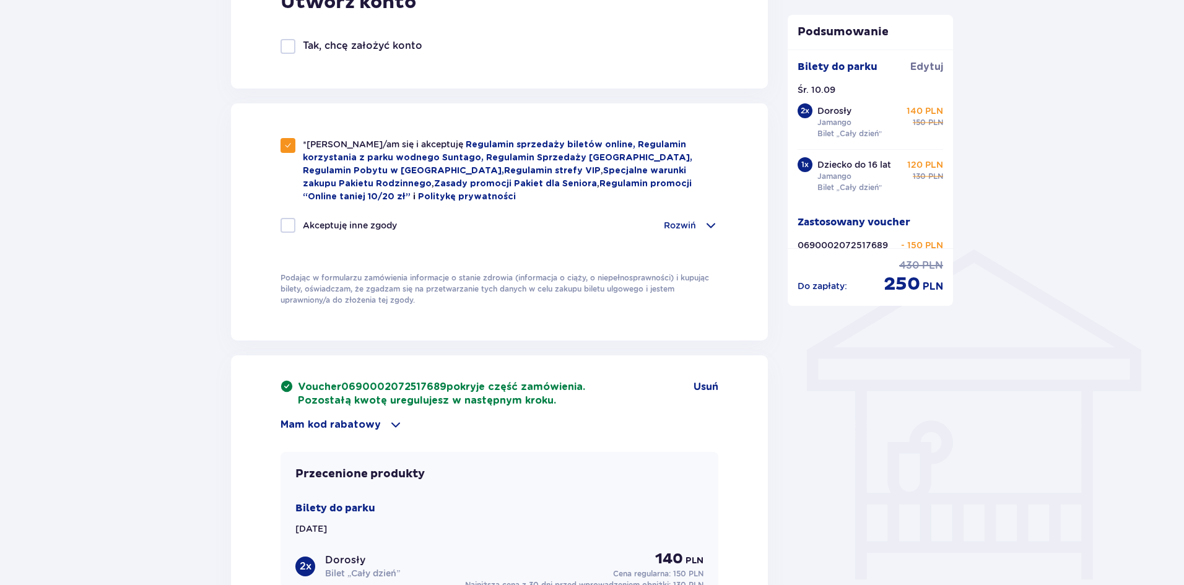
click at [414, 395] on p "Voucher 0690002072517689 pokryje część zamówienia. Pozostałą kwotę uregulujesz …" at bounding box center [441, 393] width 287 height 27
click at [701, 383] on span "Usuń" at bounding box center [706, 387] width 25 height 14
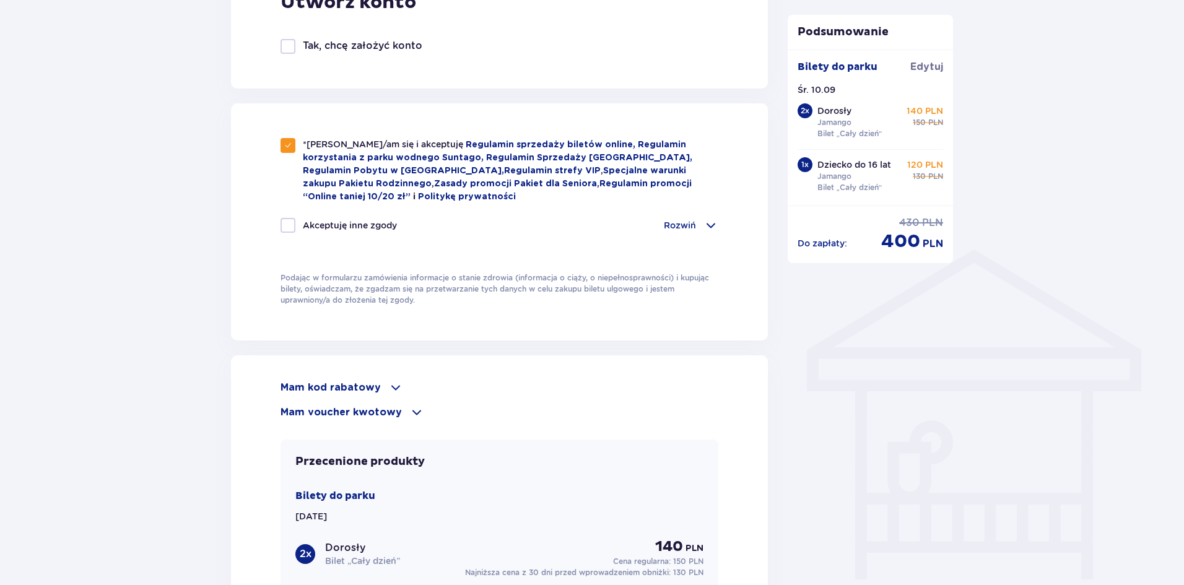
click at [351, 374] on div "Mam kod rabatowy Zastosuj Mam voucher kwotowy Zastosuj Przecenione produkty Bil…" at bounding box center [499, 587] width 537 height 462
click at [352, 381] on p "Mam kod rabatowy" at bounding box center [331, 388] width 100 height 14
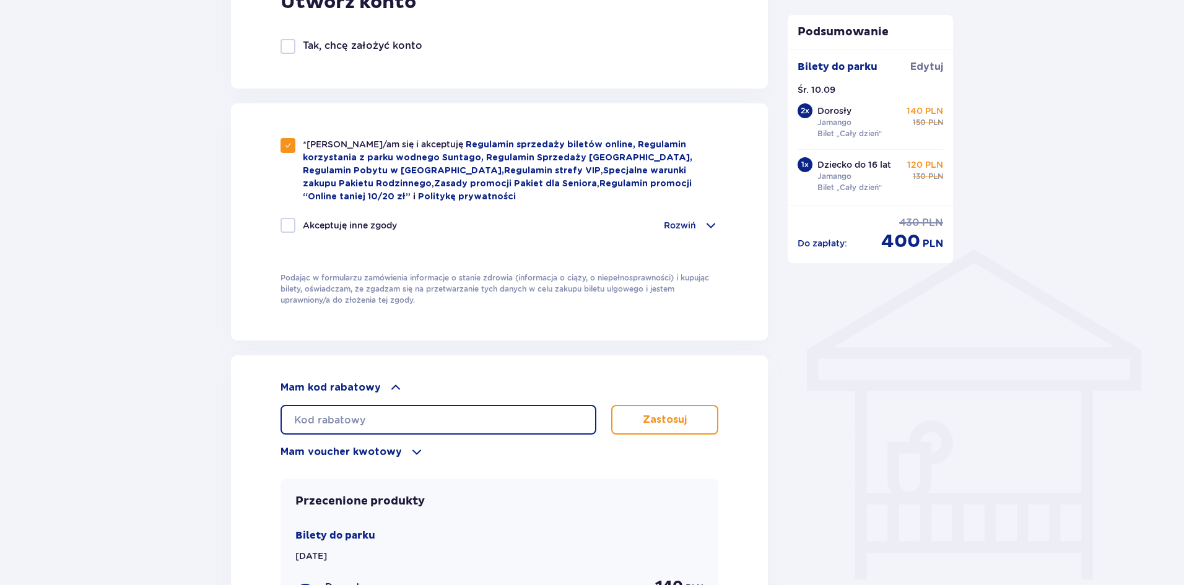
click at [356, 413] on input "text" at bounding box center [439, 420] width 316 height 30
paste input "0690002072517689"
type input "0690002072517689"
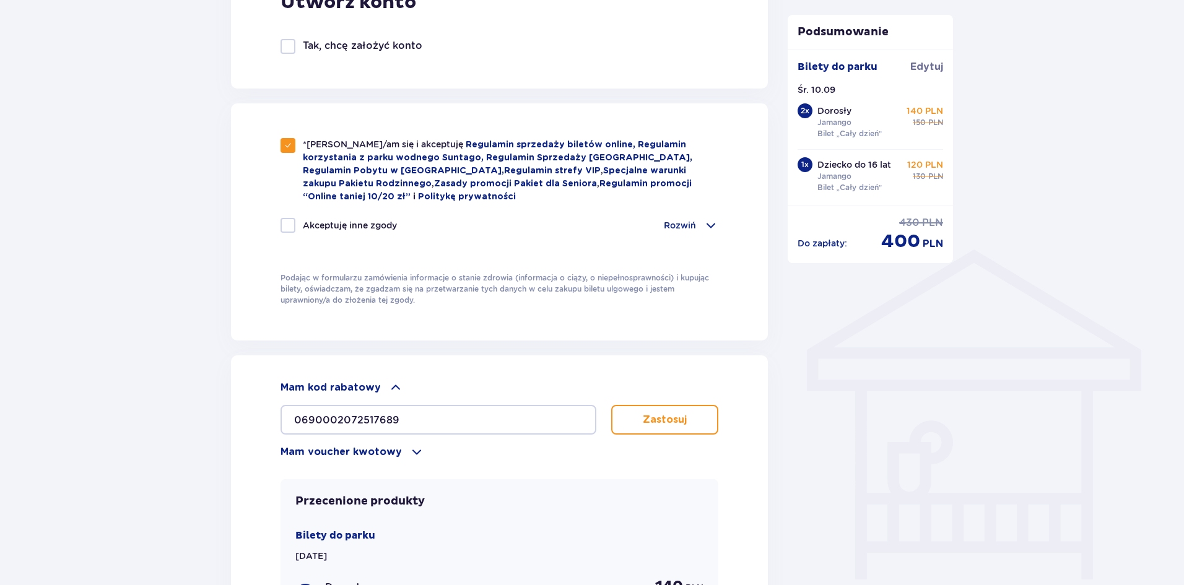
click at [632, 409] on button "Zastosuj" at bounding box center [664, 420] width 107 height 30
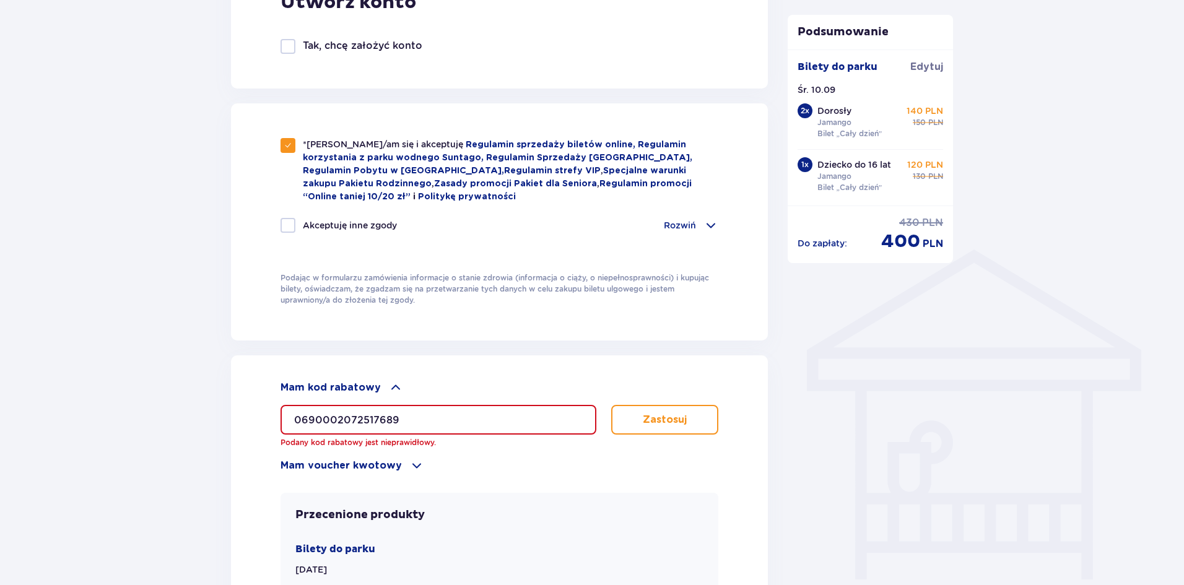
drag, startPoint x: 435, startPoint y: 413, endPoint x: 447, endPoint y: 412, distance: 12.4
click at [447, 412] on input "0690002072517689" at bounding box center [439, 420] width 316 height 30
click at [454, 413] on input "0690002072517689" at bounding box center [439, 420] width 316 height 30
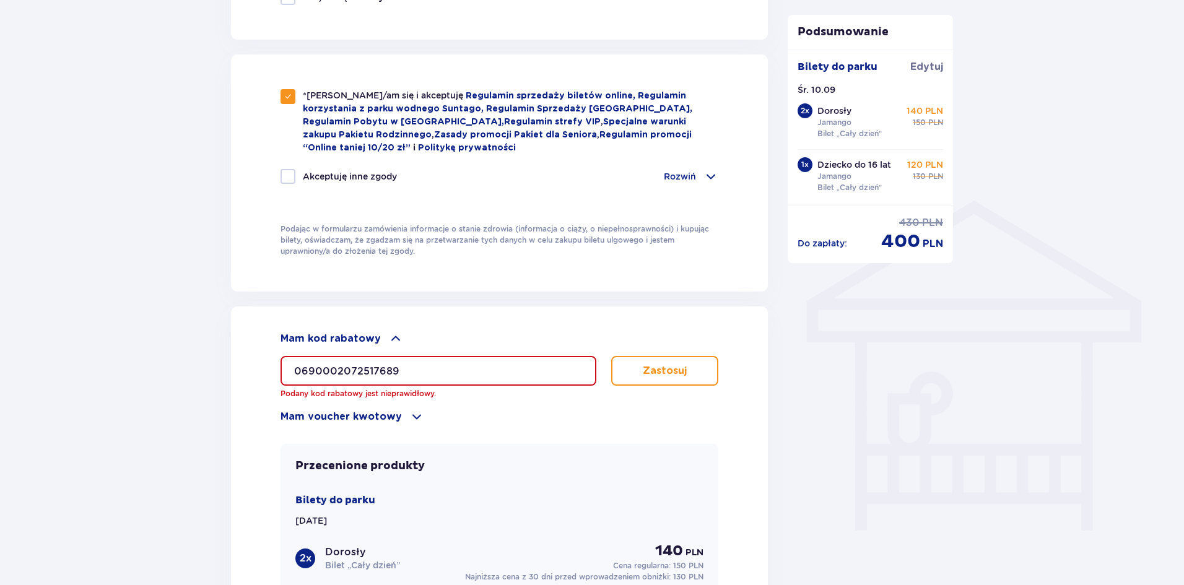
scroll to position [867, 0]
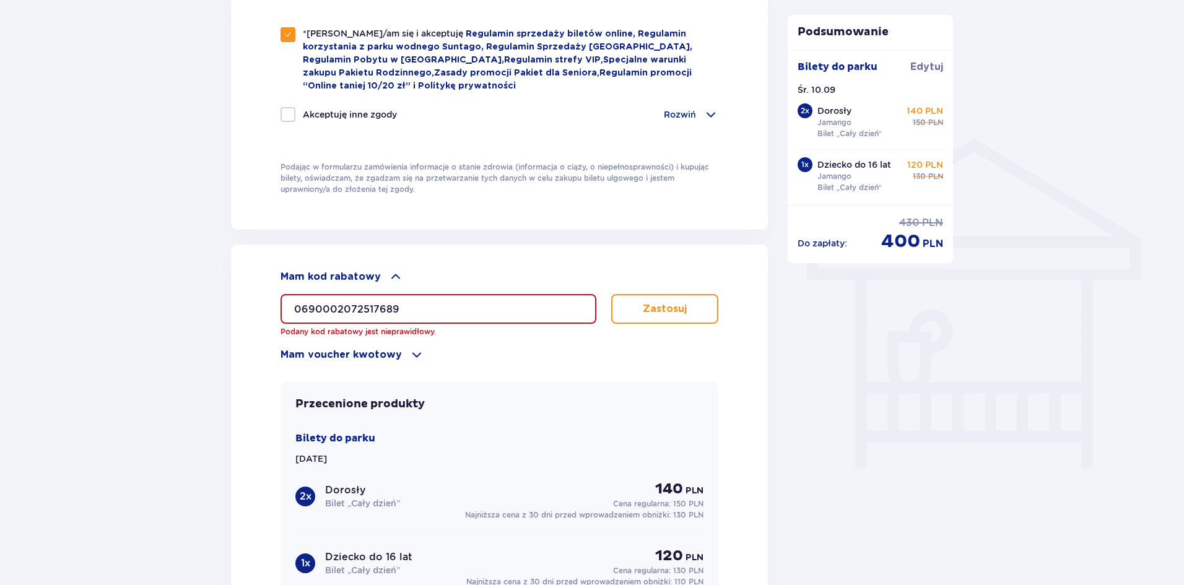
drag, startPoint x: 434, startPoint y: 307, endPoint x: 293, endPoint y: 312, distance: 140.7
click at [293, 312] on input "0690002072517689" at bounding box center [439, 309] width 316 height 30
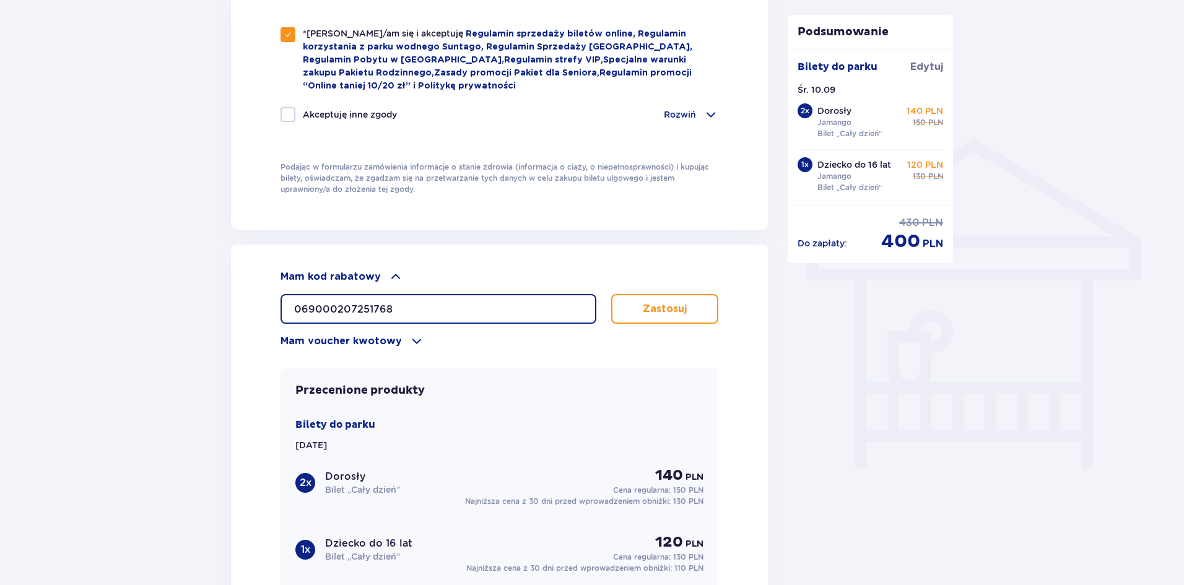
type input "0690002072517689"
click at [634, 295] on button "Zastosuj" at bounding box center [664, 309] width 107 height 30
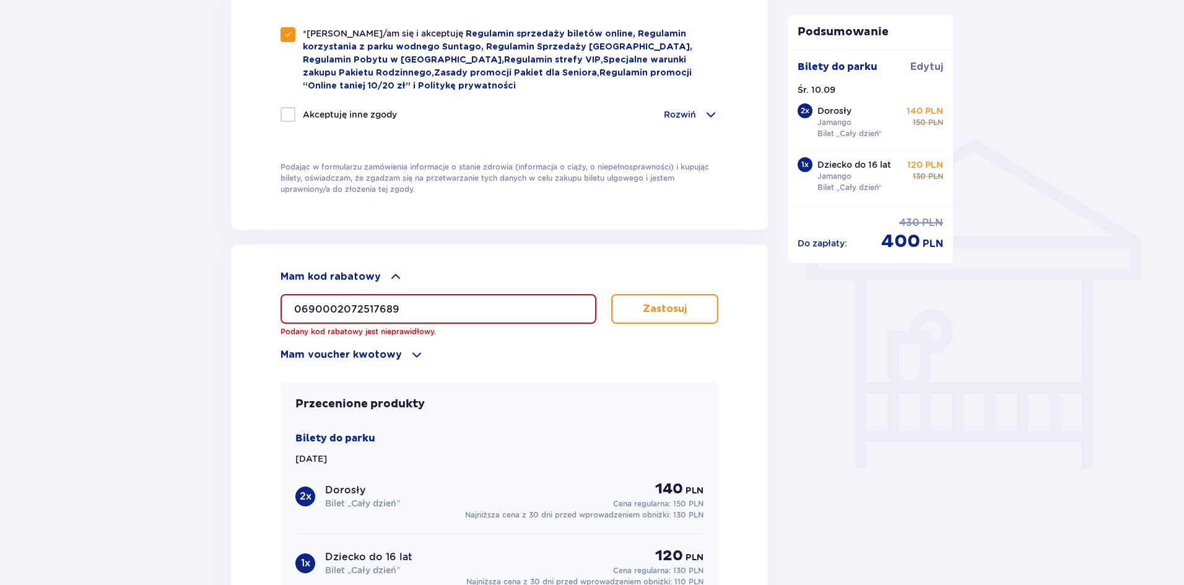
click at [356, 270] on p "Mam kod rabatowy" at bounding box center [331, 277] width 100 height 14
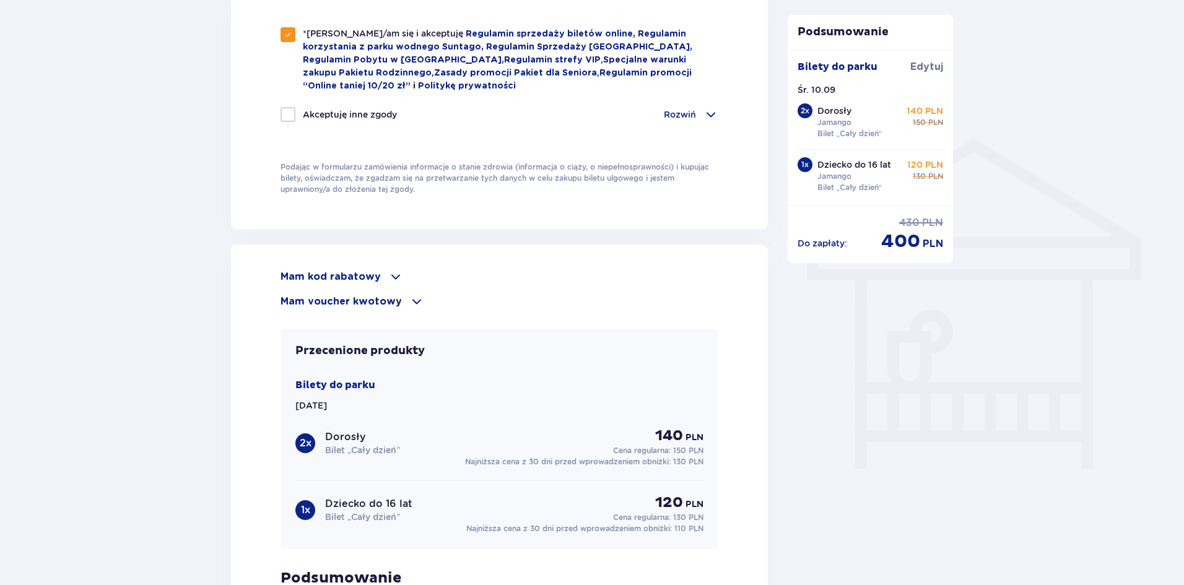
click at [374, 298] on p "Mam voucher kwotowy" at bounding box center [341, 302] width 121 height 14
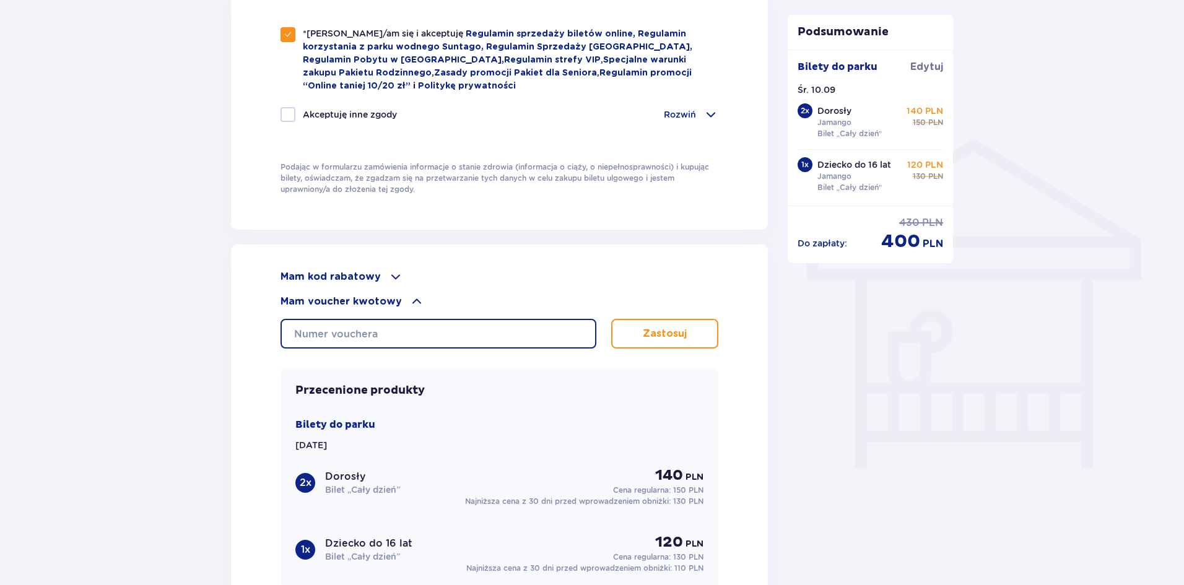
click at [380, 330] on input "text" at bounding box center [439, 334] width 316 height 30
type input "0690002072517689"
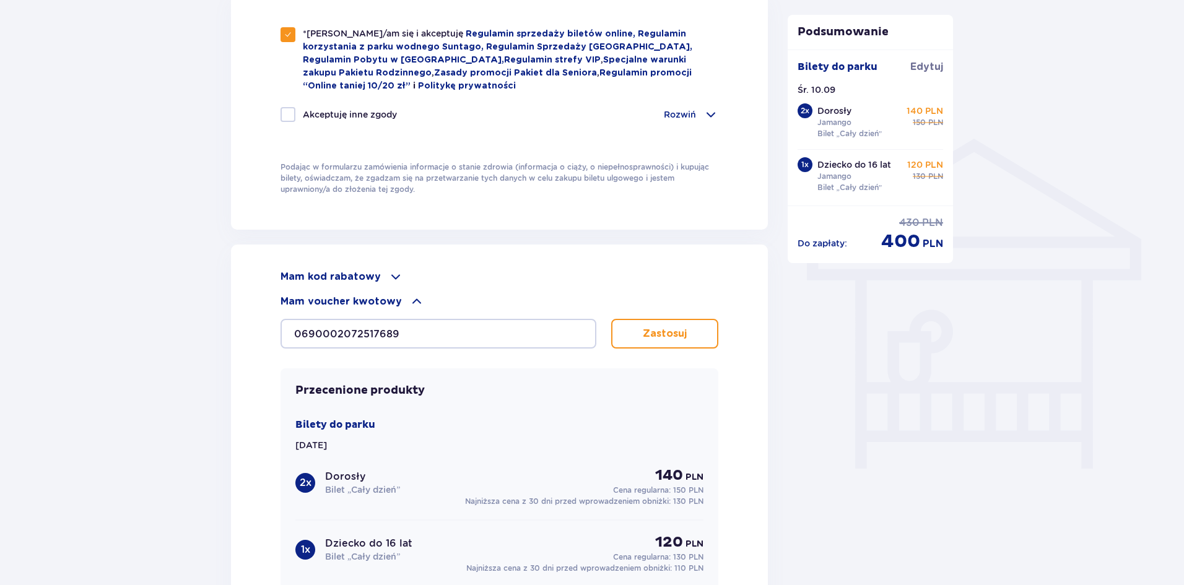
click at [663, 341] on button "Zastosuj" at bounding box center [664, 334] width 107 height 30
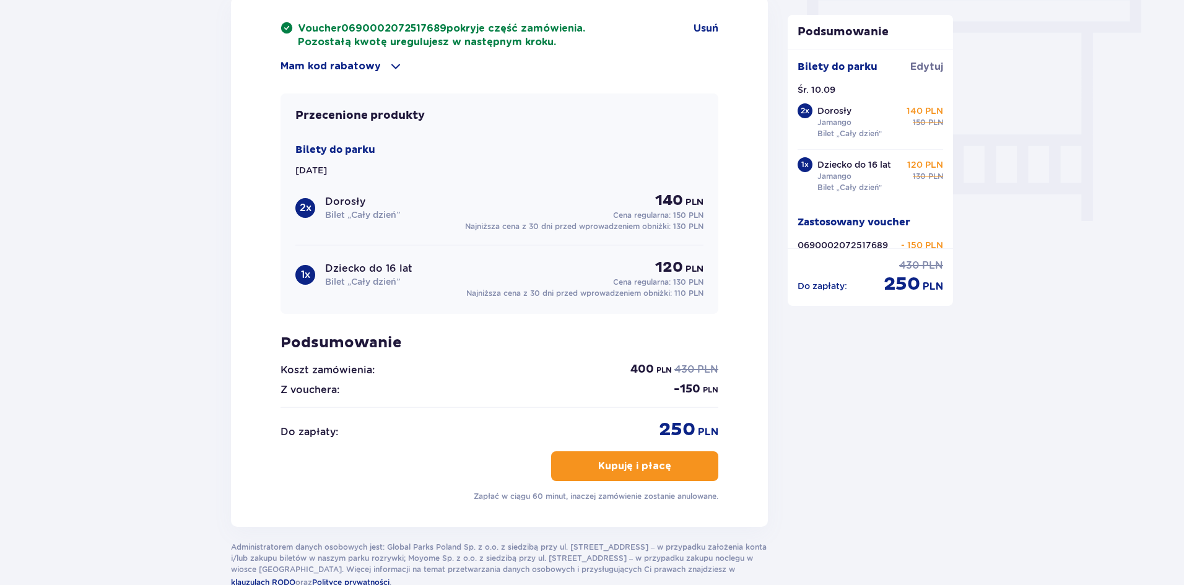
scroll to position [1177, 0]
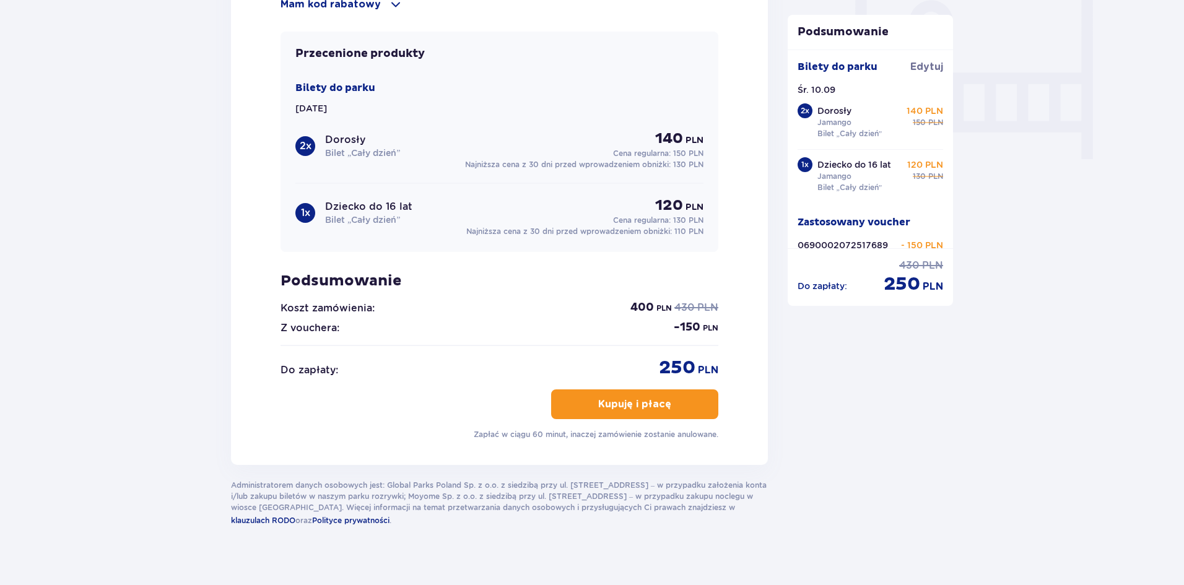
click at [640, 405] on p "Kupuję i płacę" at bounding box center [634, 405] width 73 height 14
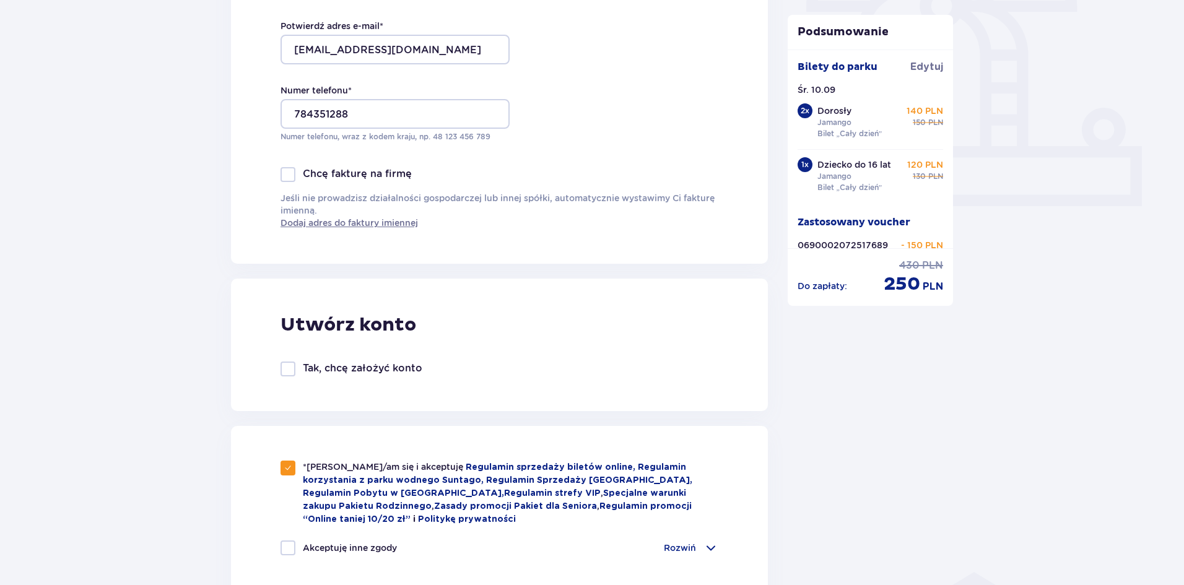
scroll to position [310, 0]
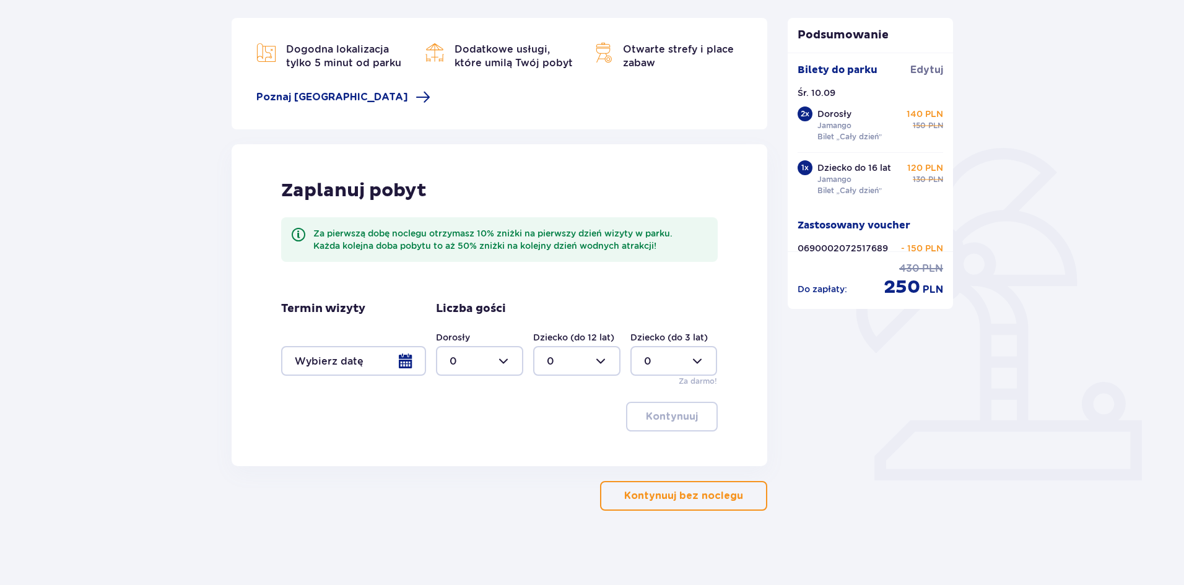
scroll to position [159, 0]
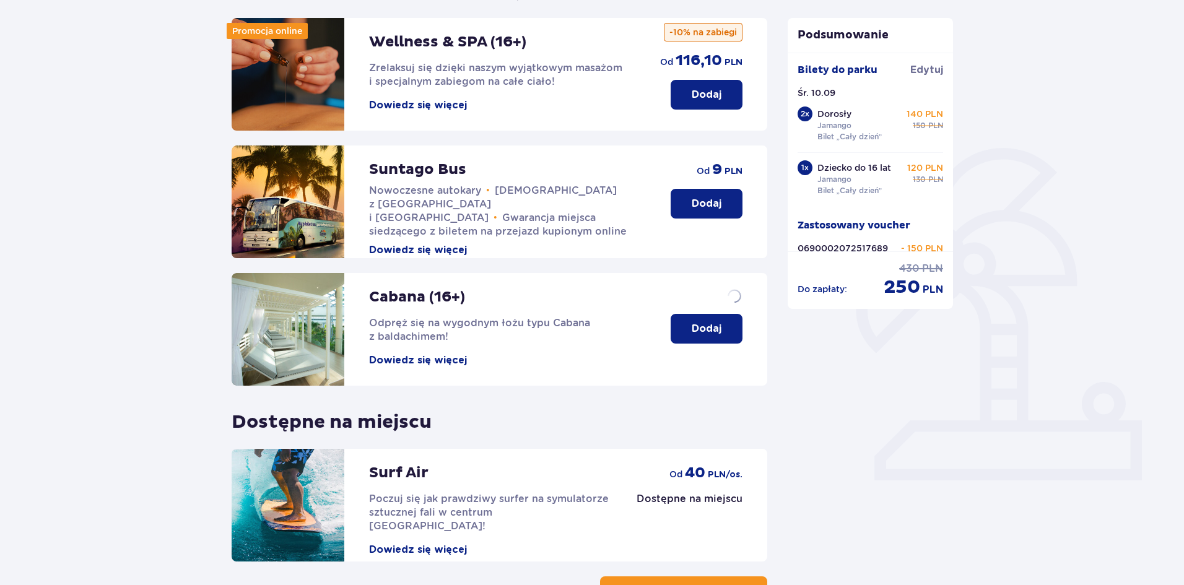
scroll to position [255, 0]
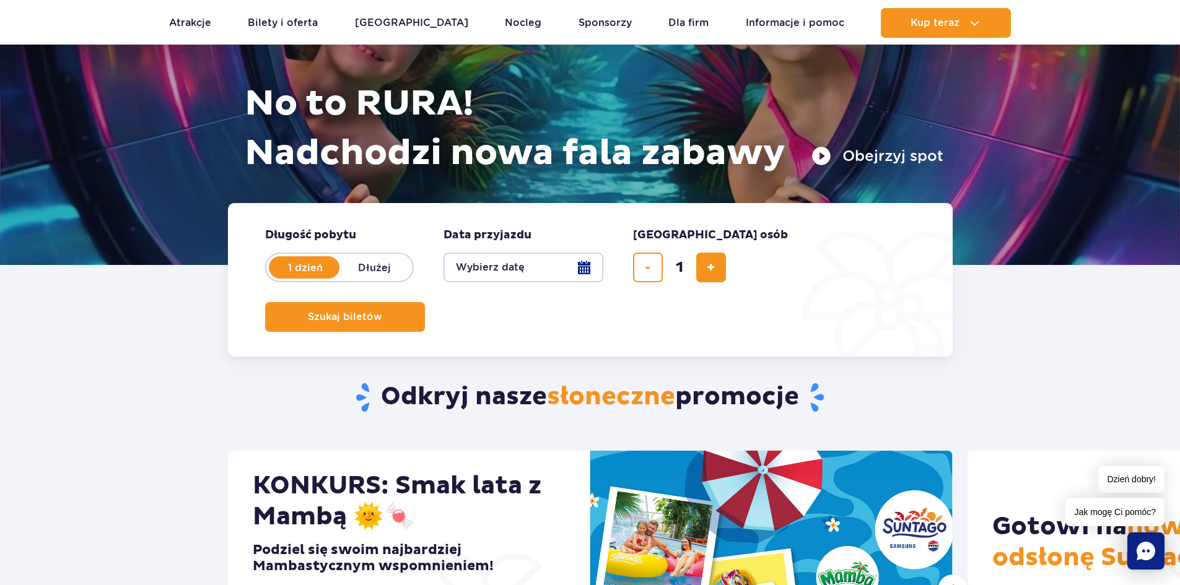
click at [523, 264] on button "Wybierz datę" at bounding box center [524, 268] width 160 height 30
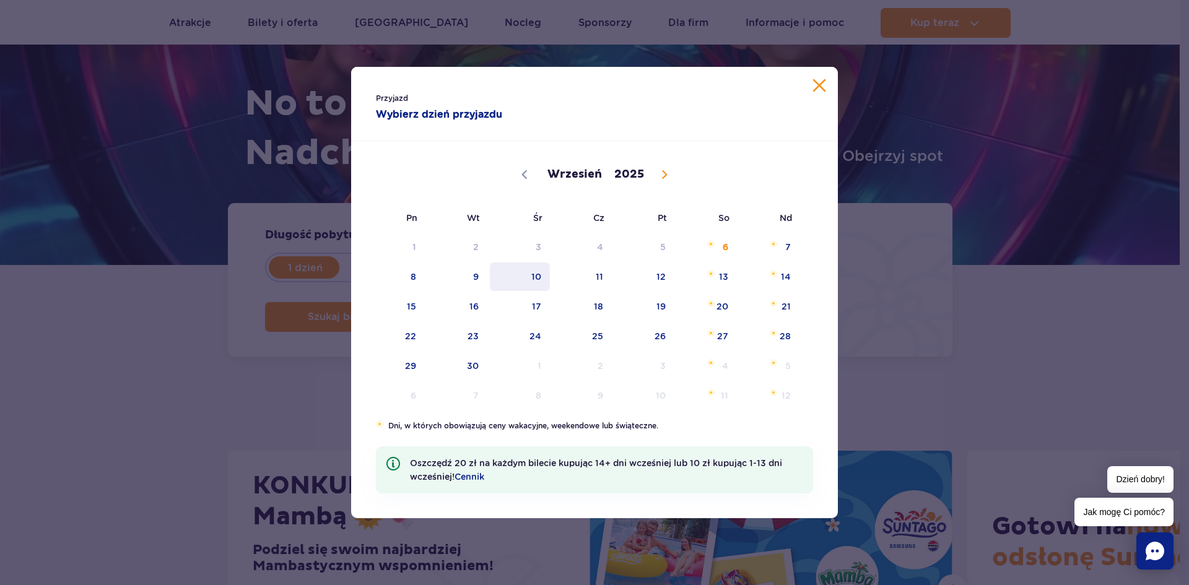
click at [536, 274] on span "10" at bounding box center [520, 277] width 63 height 28
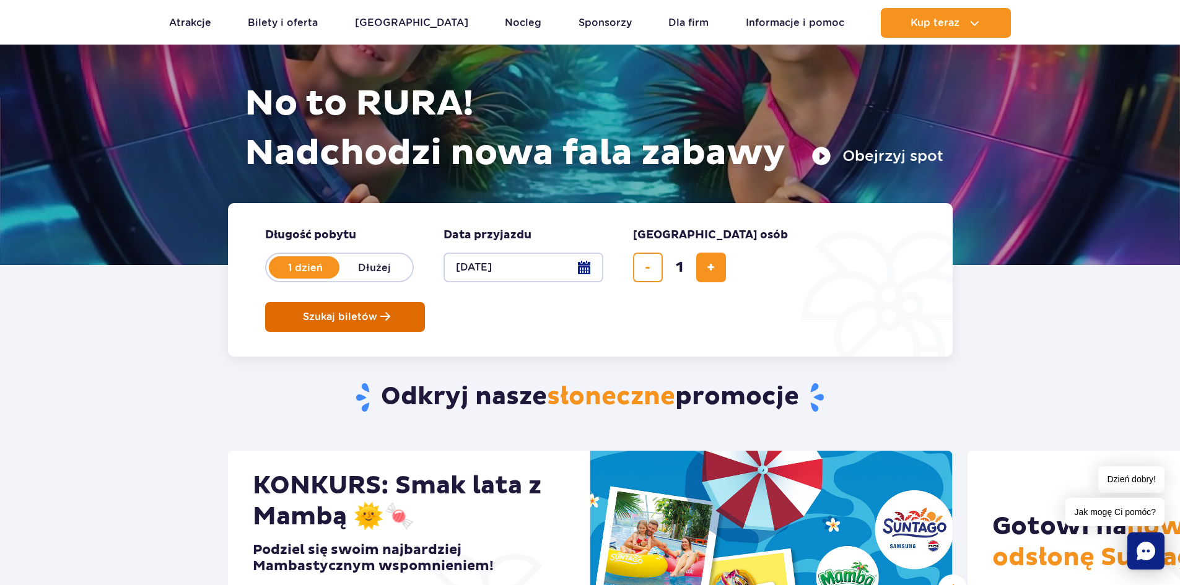
click at [377, 312] on span "Szukaj biletów" at bounding box center [340, 317] width 74 height 11
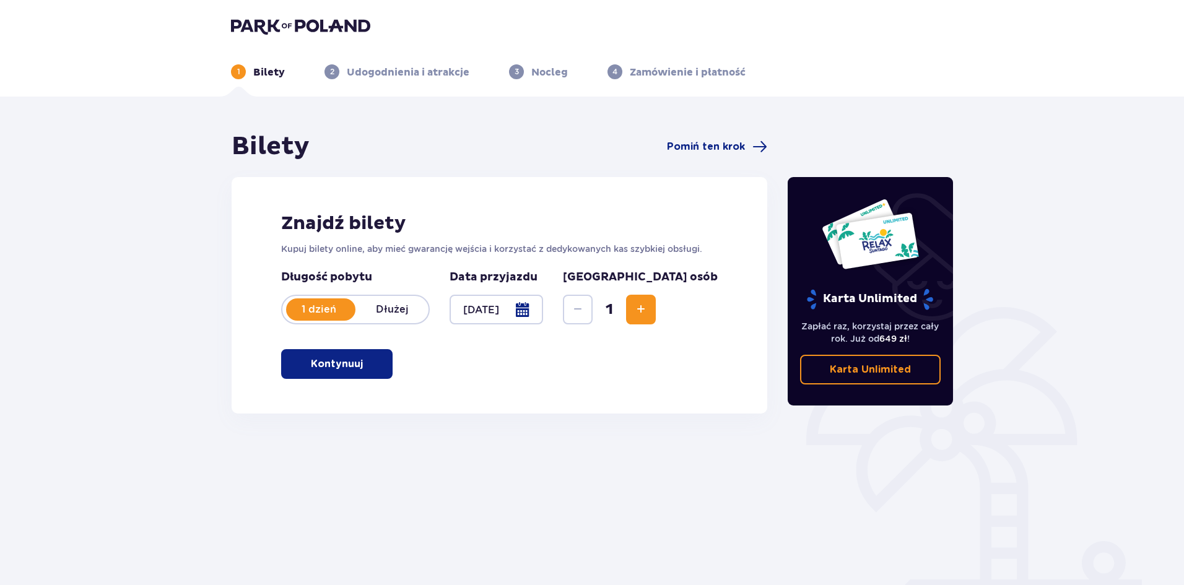
click at [376, 359] on button "Kontynuuj" at bounding box center [336, 364] width 111 height 30
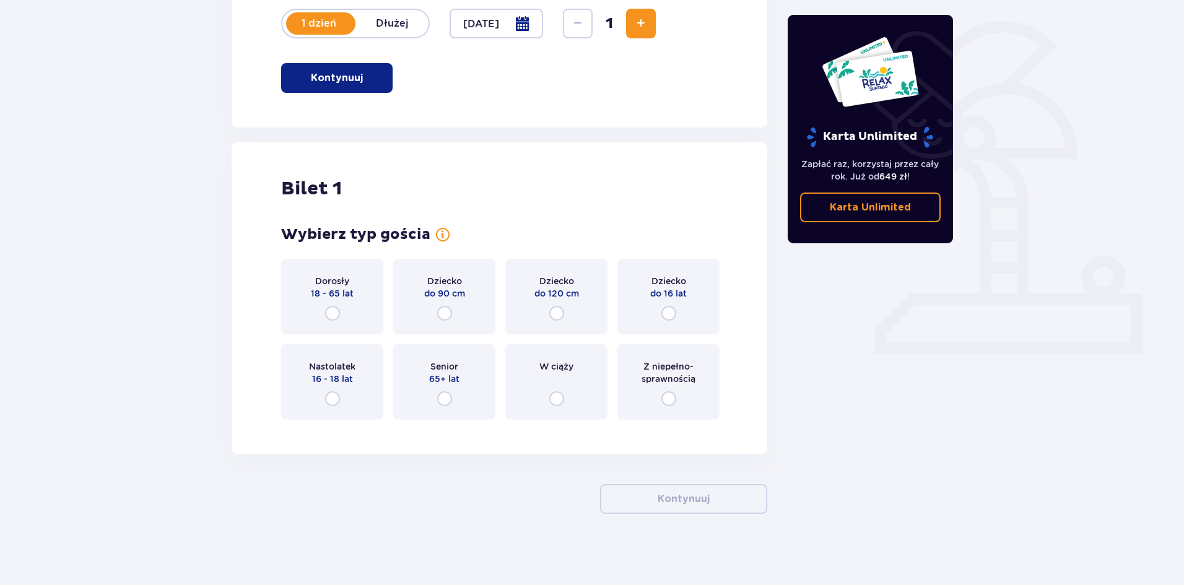
scroll to position [289, 0]
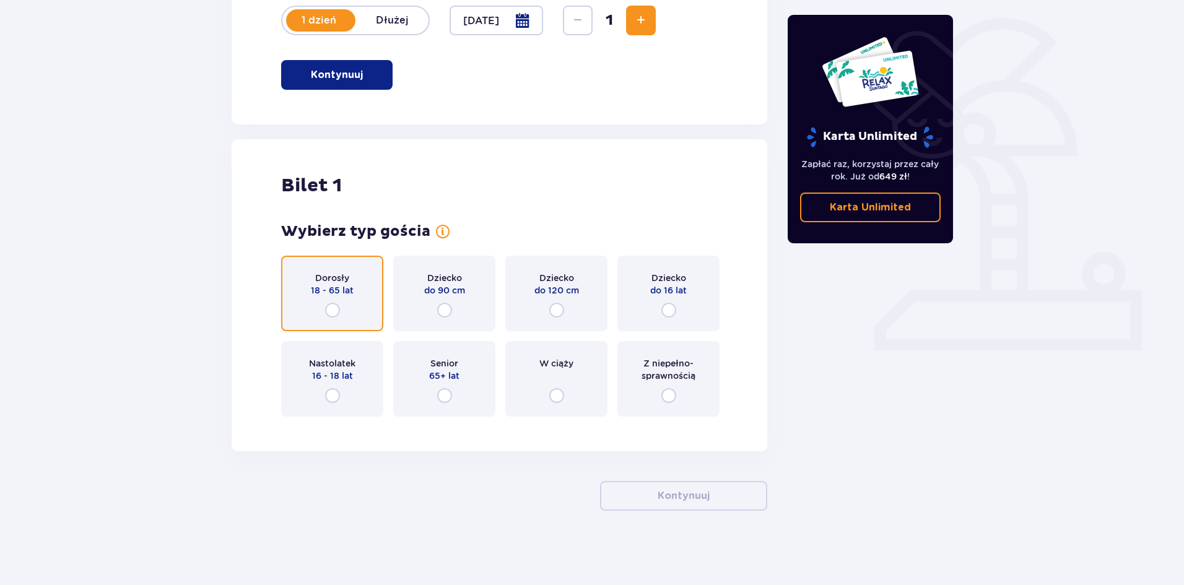
click at [332, 309] on input "radio" at bounding box center [332, 310] width 15 height 15
radio input "true"
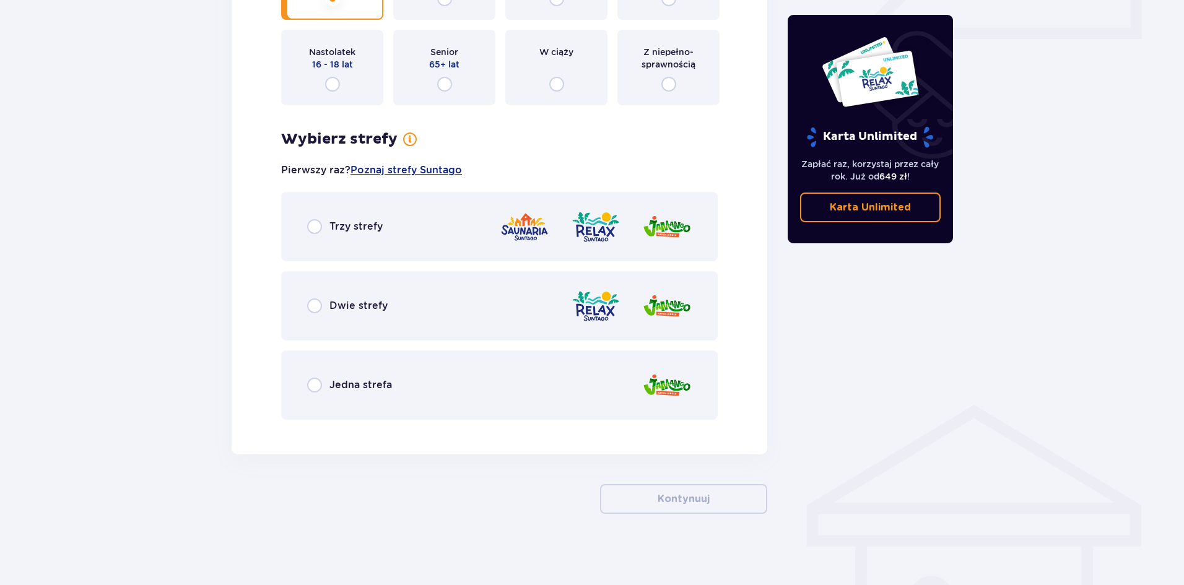
scroll to position [604, 0]
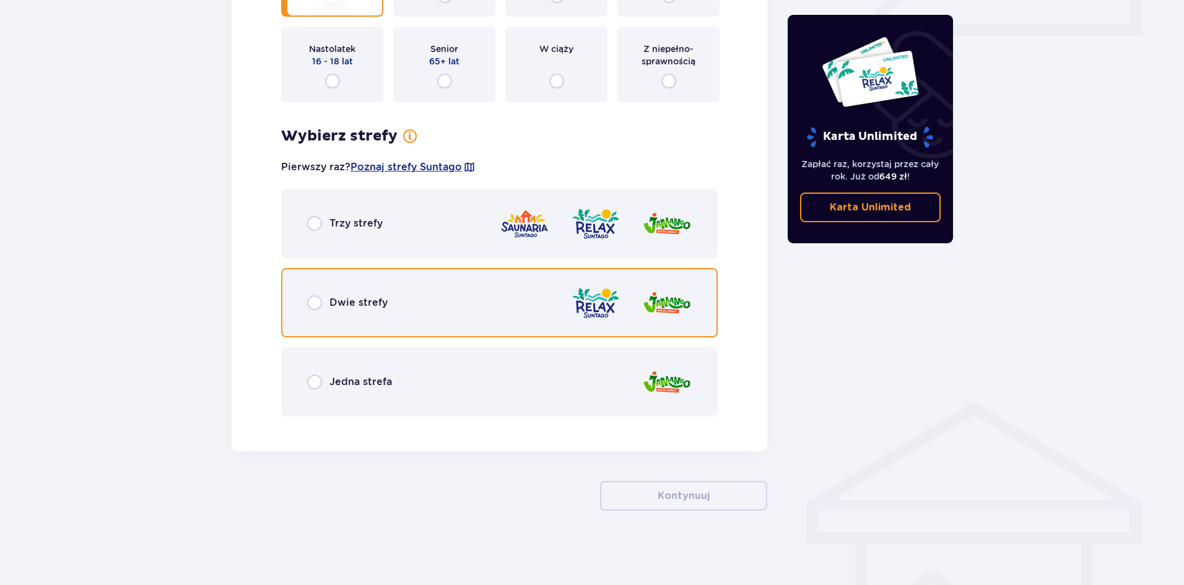
click at [313, 304] on input "radio" at bounding box center [314, 302] width 15 height 15
radio input "true"
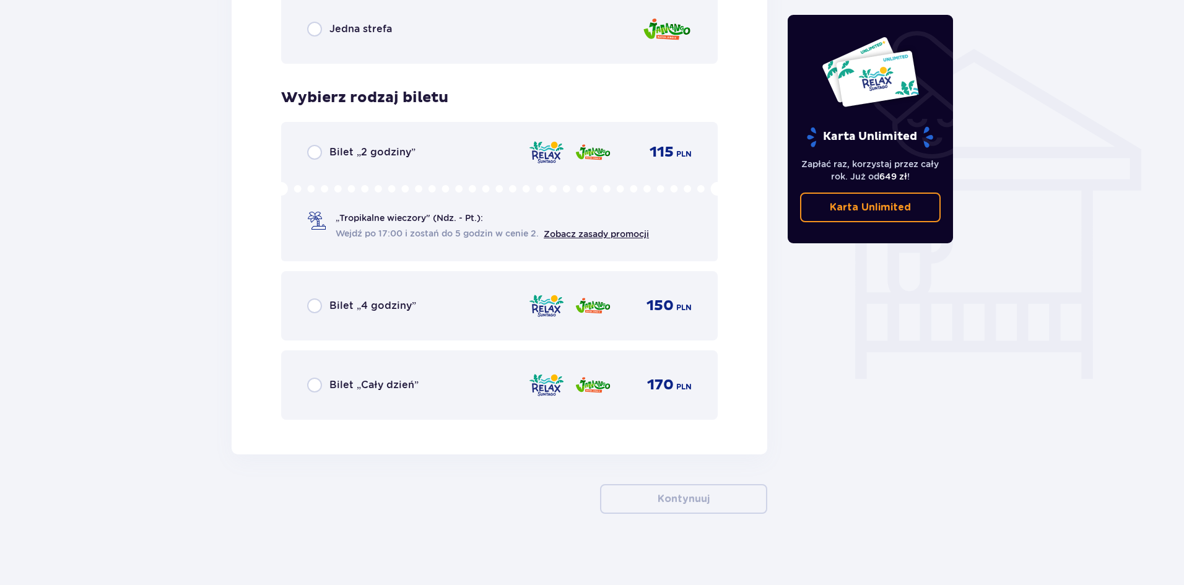
scroll to position [960, 0]
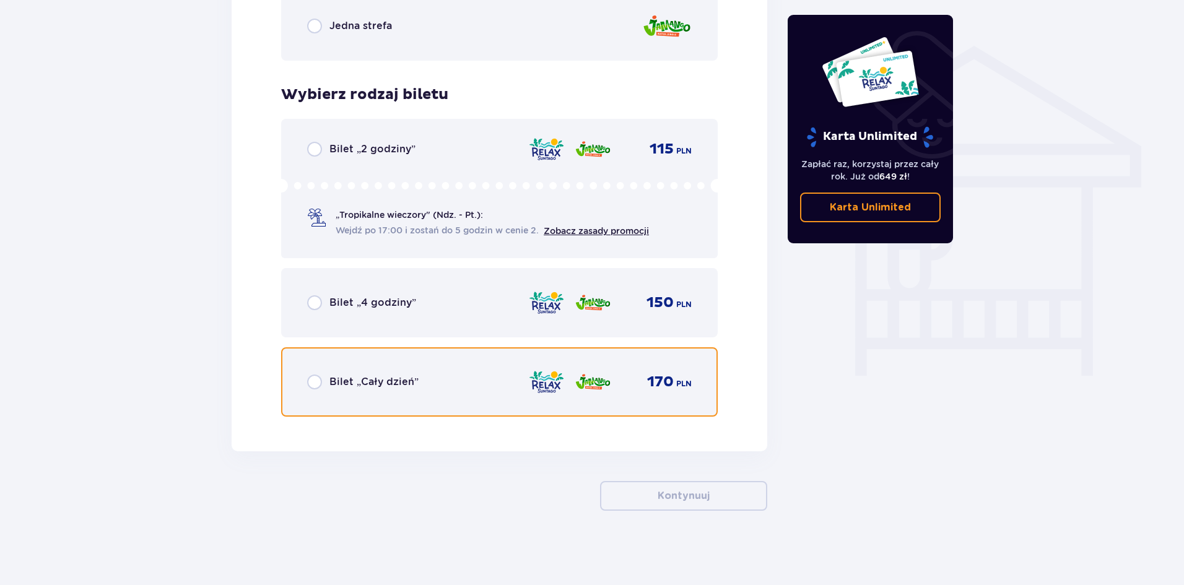
click at [315, 382] on input "radio" at bounding box center [314, 382] width 15 height 15
radio input "true"
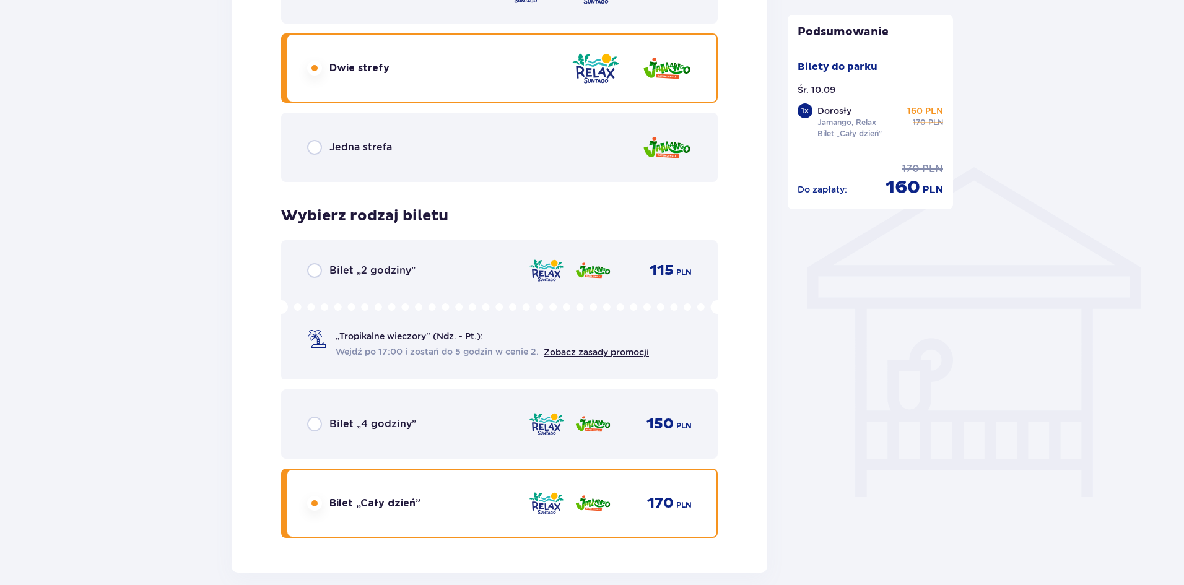
scroll to position [777, 0]
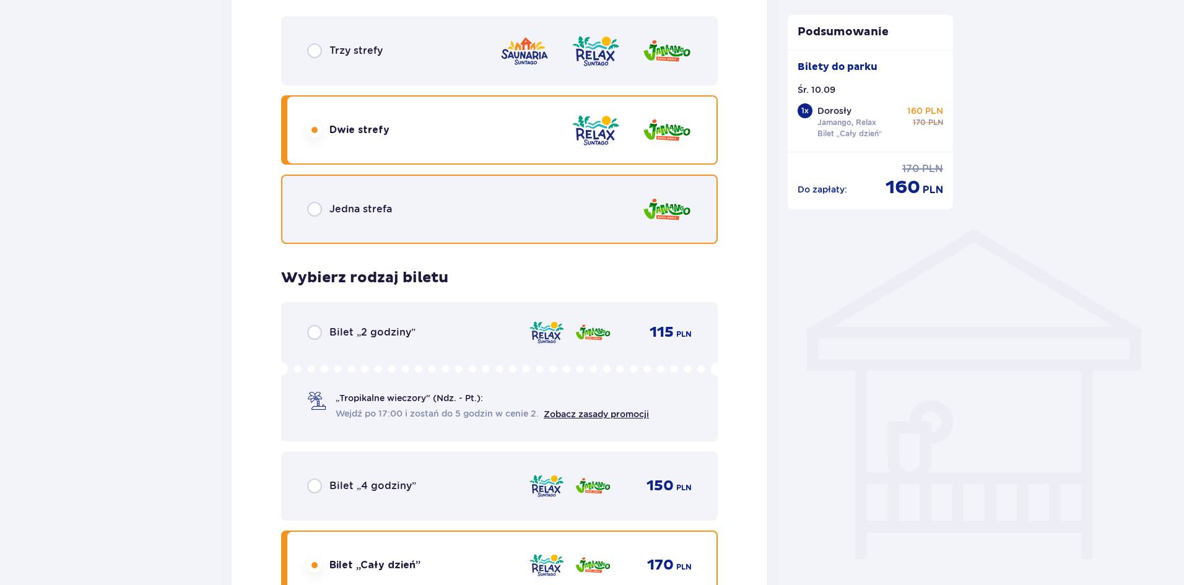
click at [318, 209] on input "radio" at bounding box center [314, 209] width 15 height 15
radio input "true"
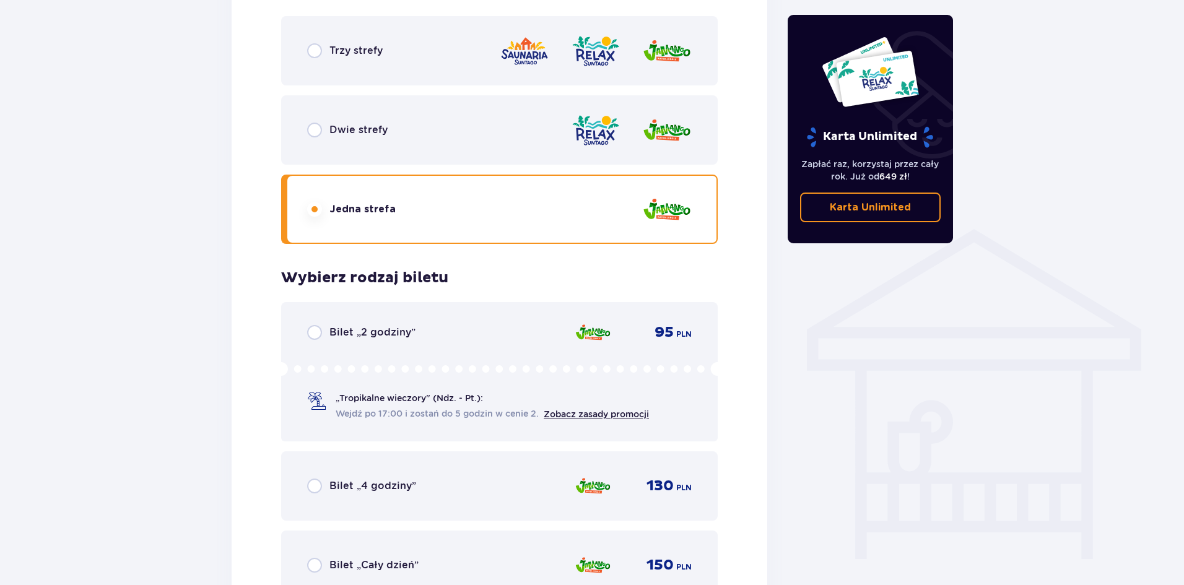
scroll to position [960, 0]
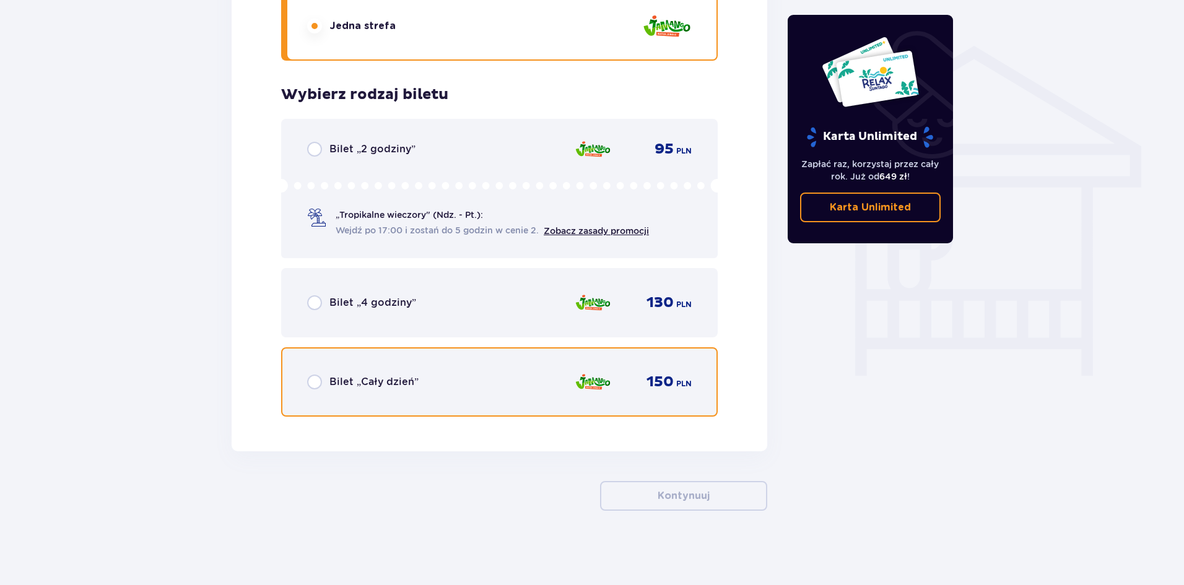
click at [313, 382] on input "radio" at bounding box center [314, 382] width 15 height 15
radio input "true"
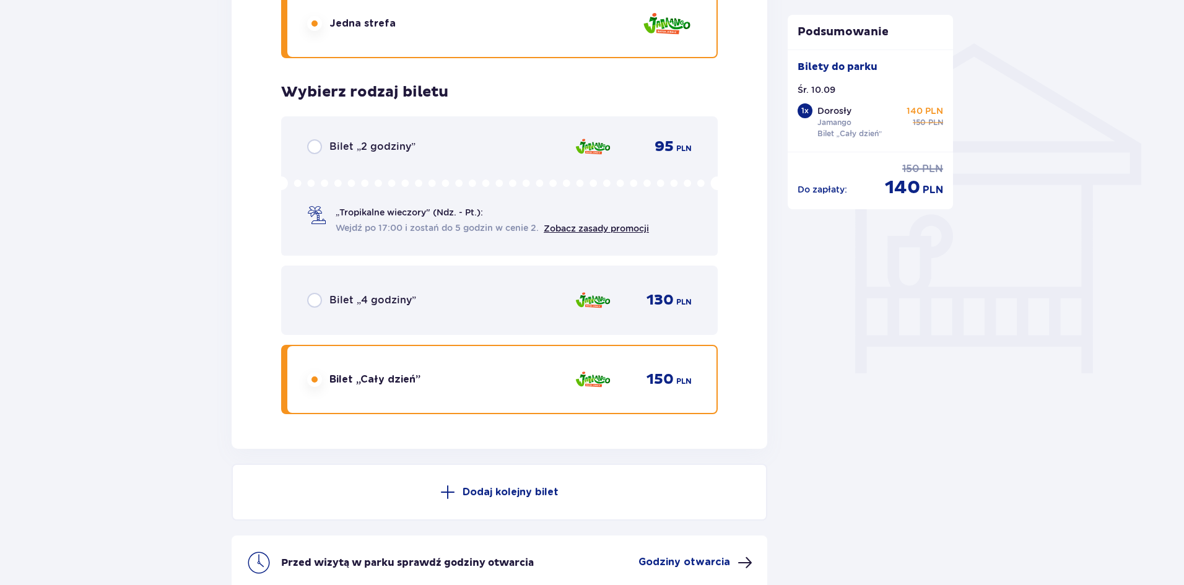
scroll to position [1086, 0]
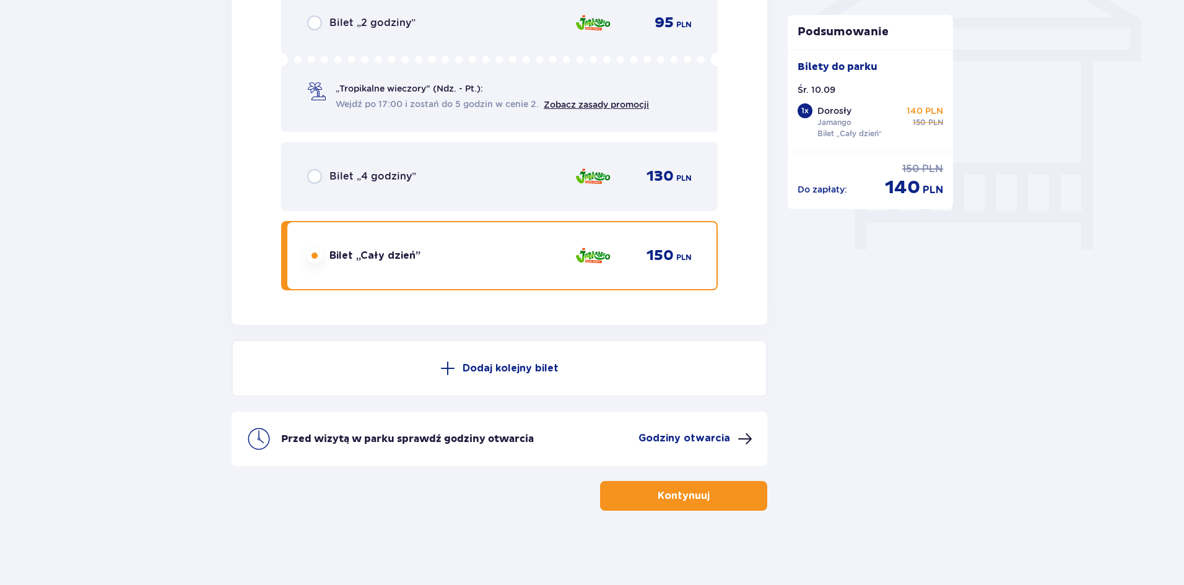
click at [714, 501] on span "button" at bounding box center [712, 496] width 15 height 15
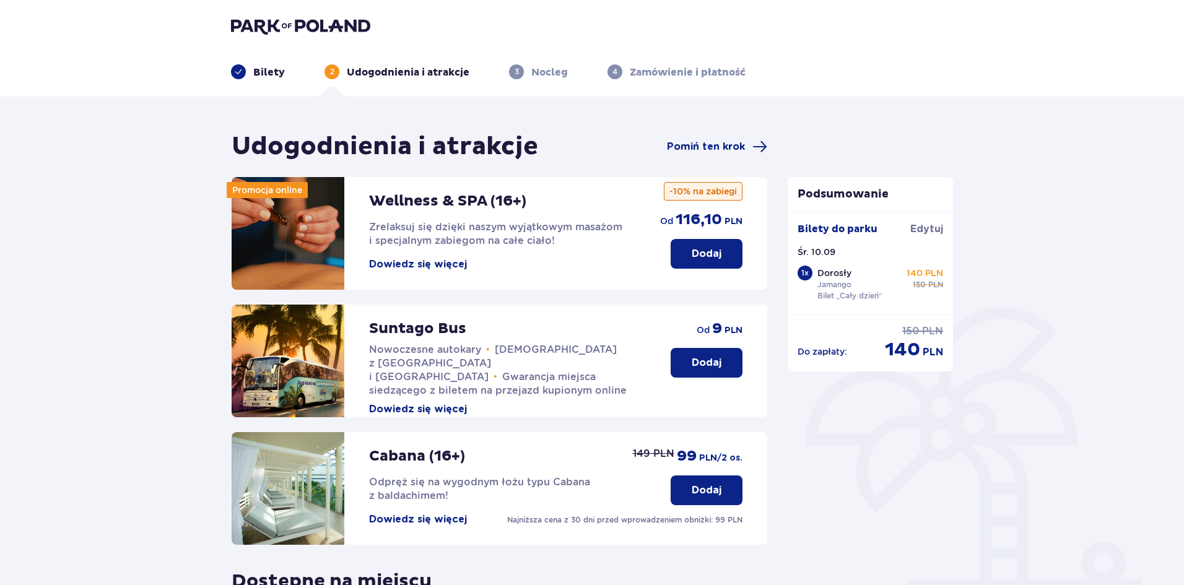
scroll to position [255, 0]
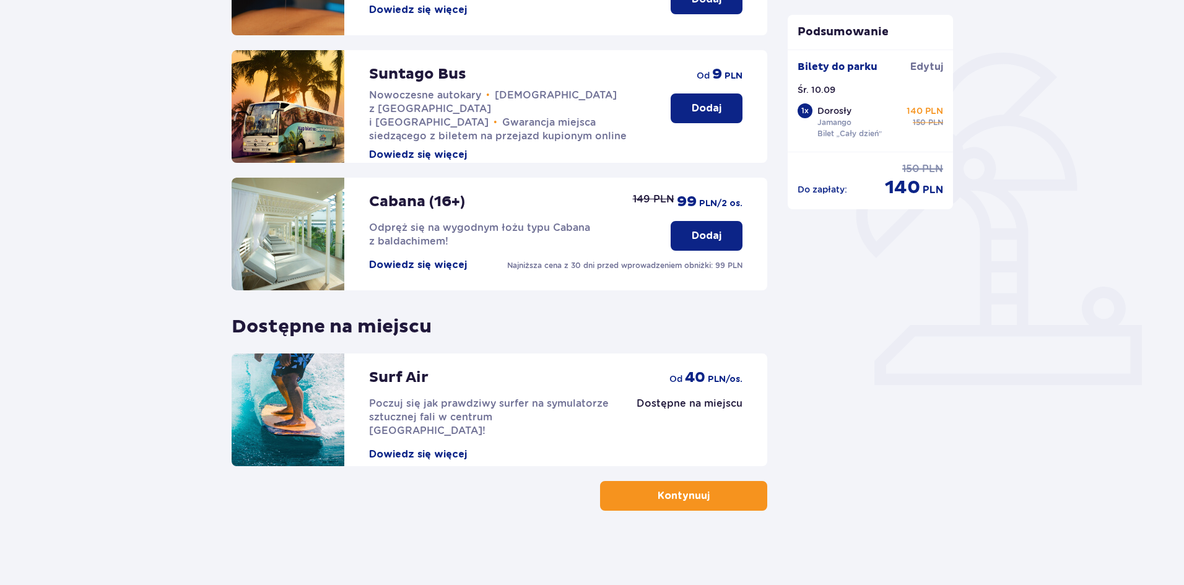
click at [715, 494] on span "button" at bounding box center [712, 496] width 15 height 15
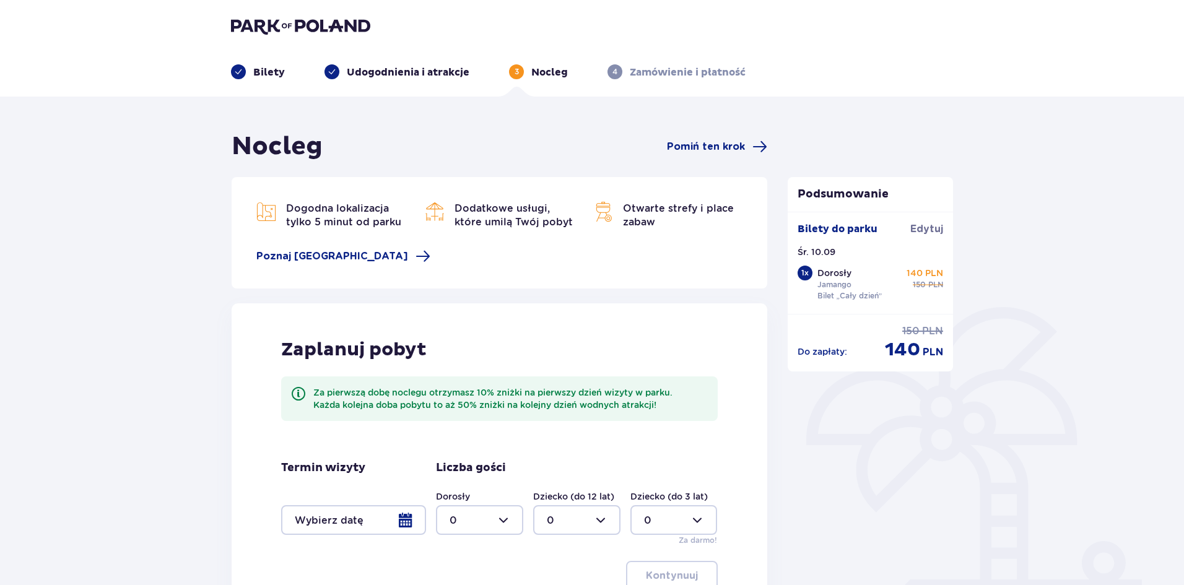
scroll to position [124, 0]
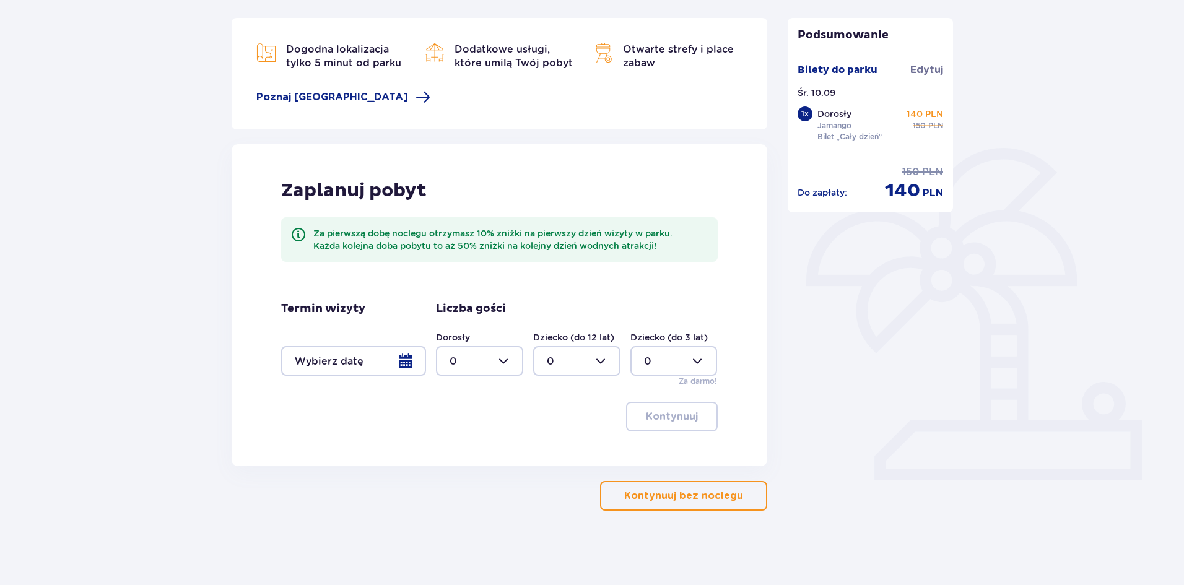
click at [694, 495] on p "Kontynuuj bez noclegu" at bounding box center [683, 496] width 119 height 14
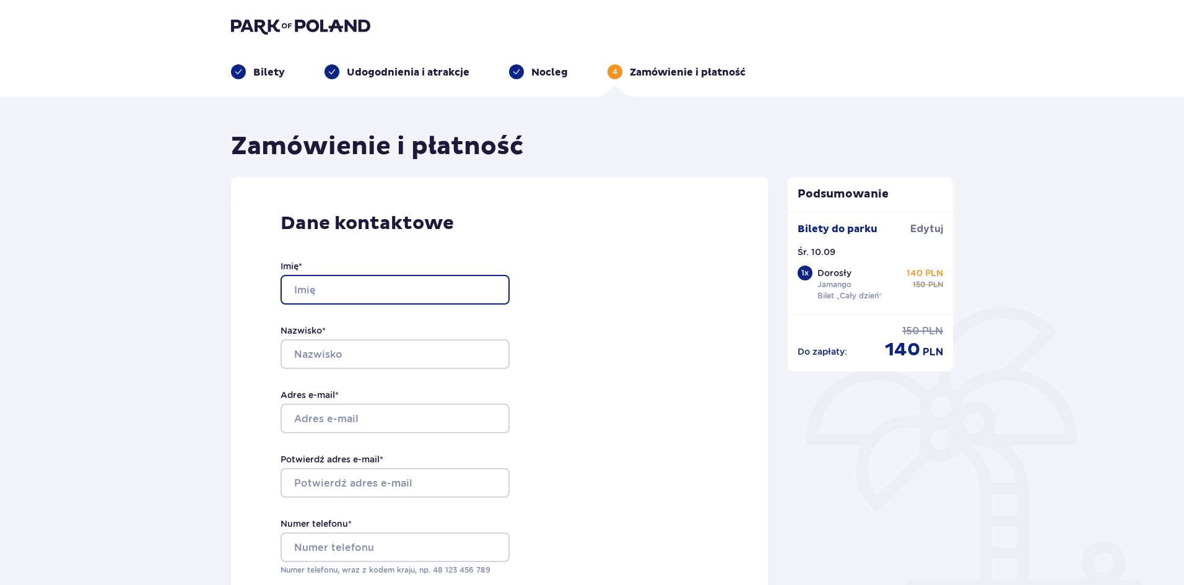
click at [452, 289] on input "Imię *" at bounding box center [395, 290] width 229 height 30
type input "[PERSON_NAME]"
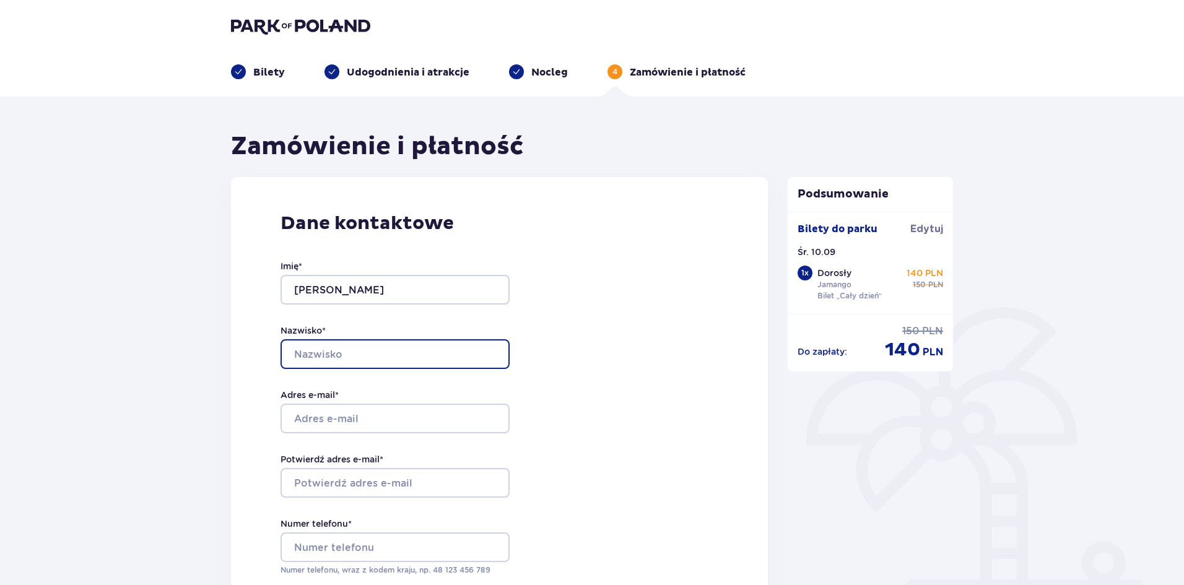
click at [445, 361] on input "Nazwisko *" at bounding box center [395, 354] width 229 height 30
click at [370, 359] on input "Gumulska" at bounding box center [395, 354] width 229 height 30
type input "[PERSON_NAME]"
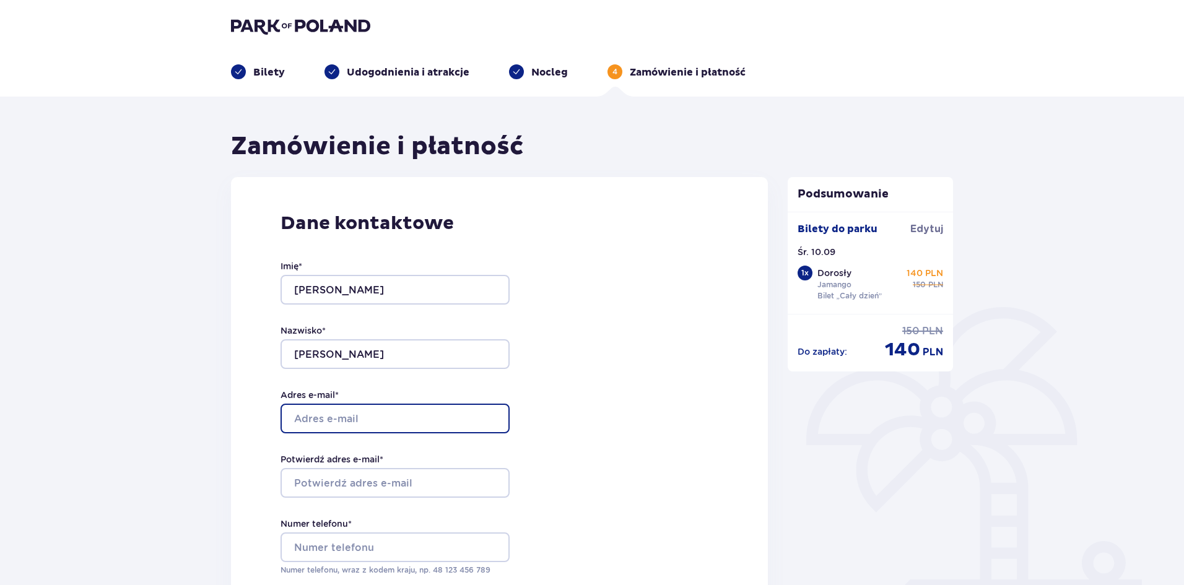
click at [349, 408] on input "Adres e-mail *" at bounding box center [395, 419] width 229 height 30
type input "[EMAIL_ADDRESS][DOMAIN_NAME]"
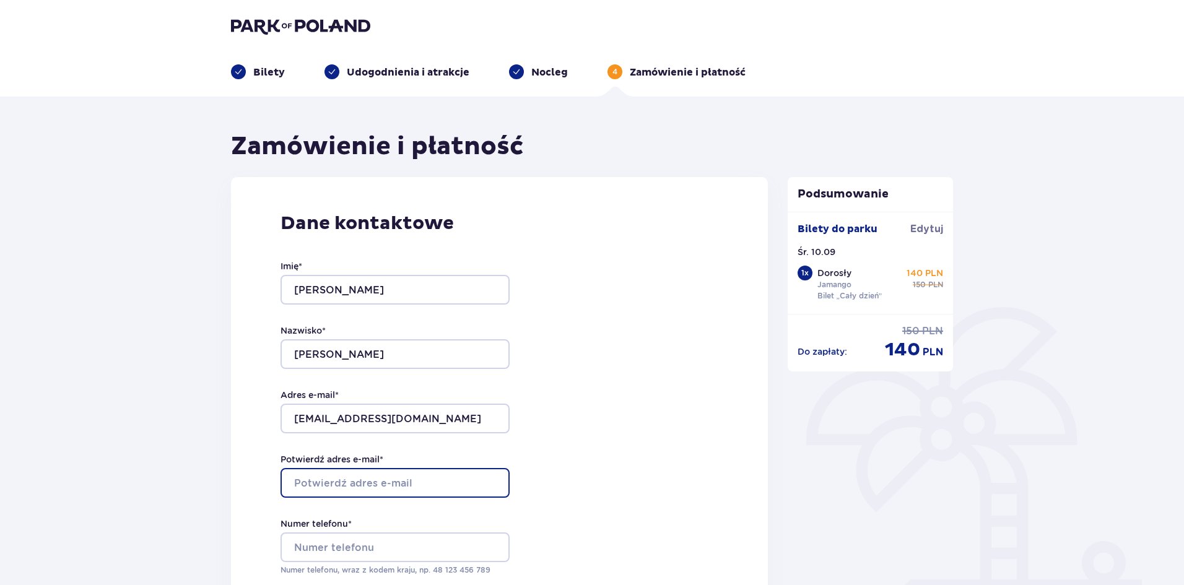
click at [378, 472] on input "Potwierdź adres e-mail *" at bounding box center [395, 483] width 229 height 30
type input "[EMAIL_ADDRESS][DOMAIN_NAME]"
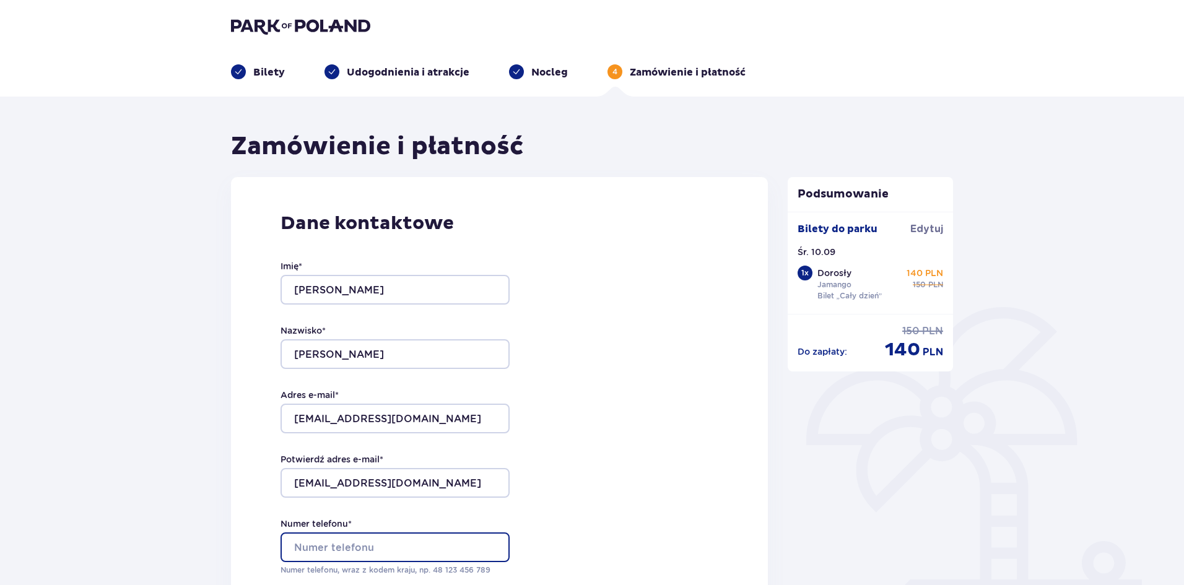
click at [388, 549] on input "Numer telefonu *" at bounding box center [395, 548] width 229 height 30
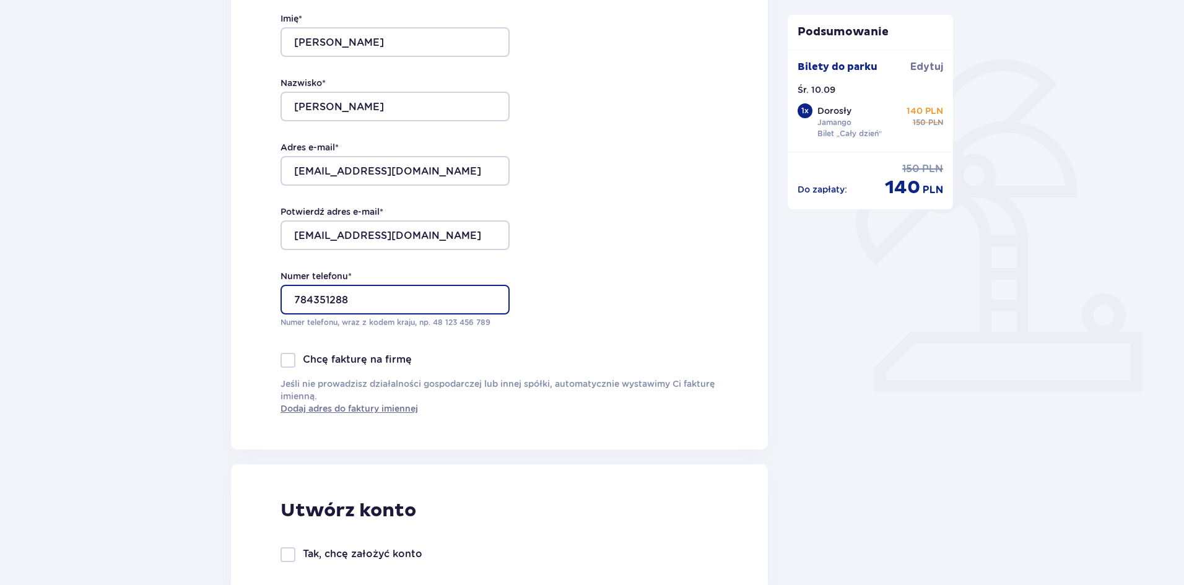
scroll to position [496, 0]
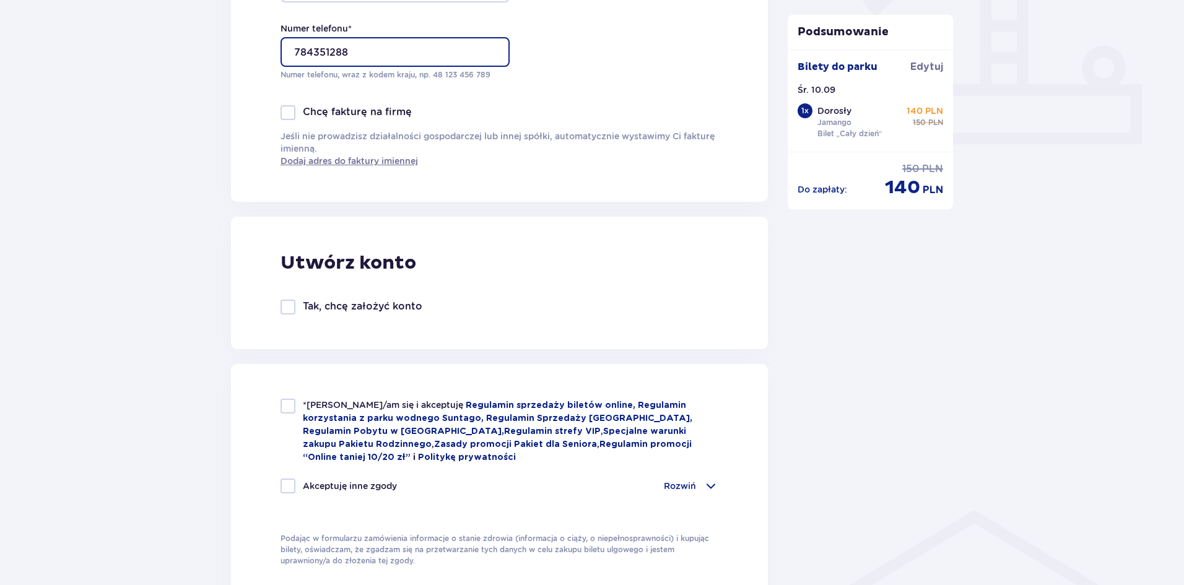
type input "784351288"
click at [287, 404] on div at bounding box center [288, 406] width 15 height 15
checkbox input "true"
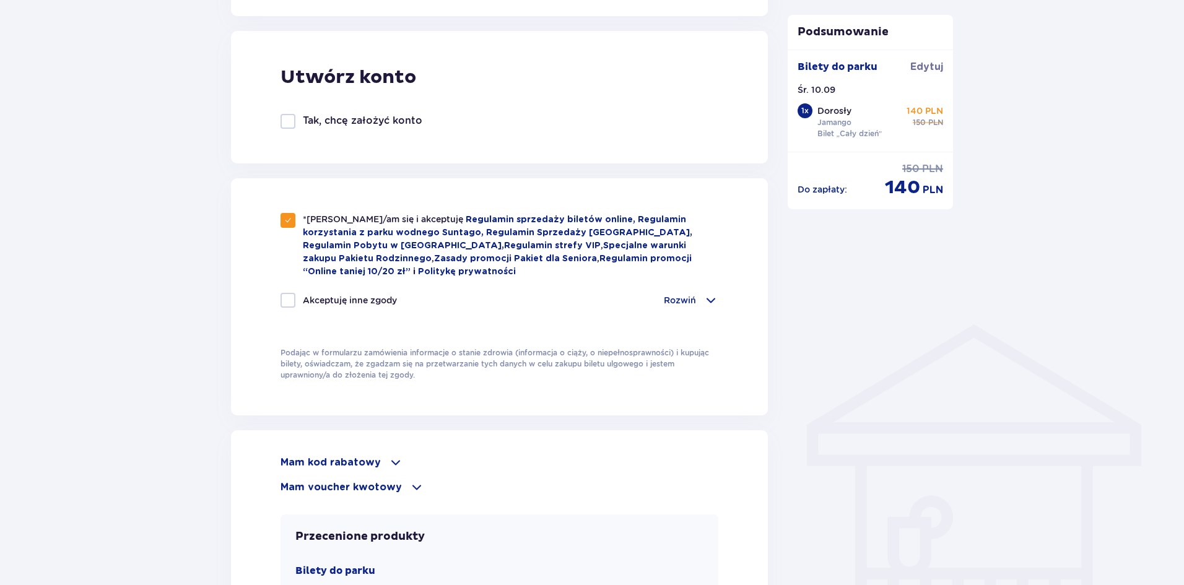
scroll to position [929, 0]
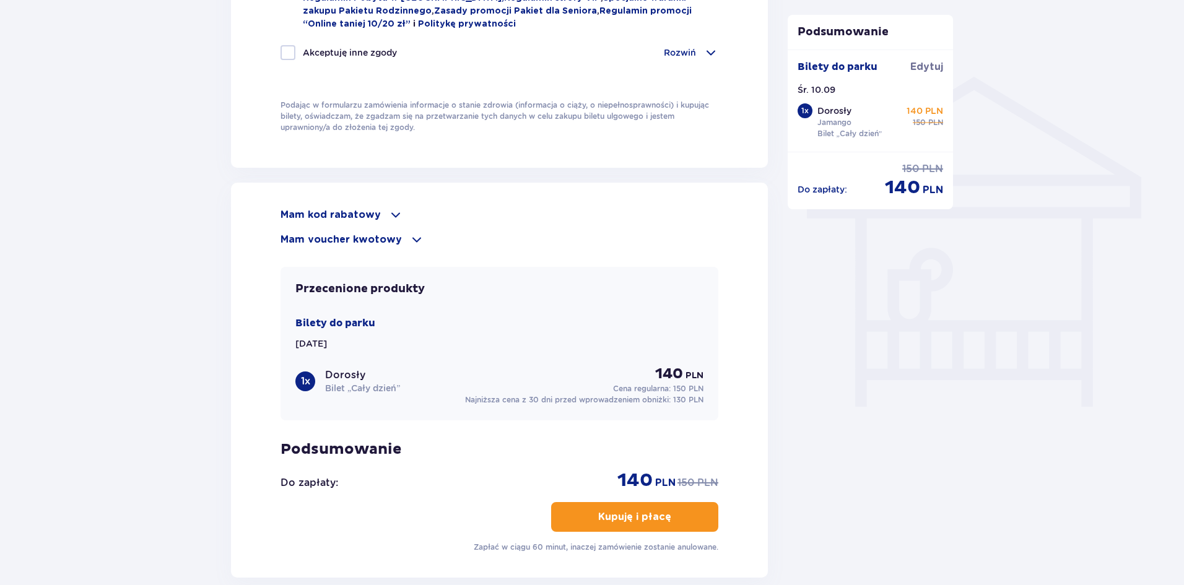
click at [412, 235] on span at bounding box center [416, 239] width 15 height 15
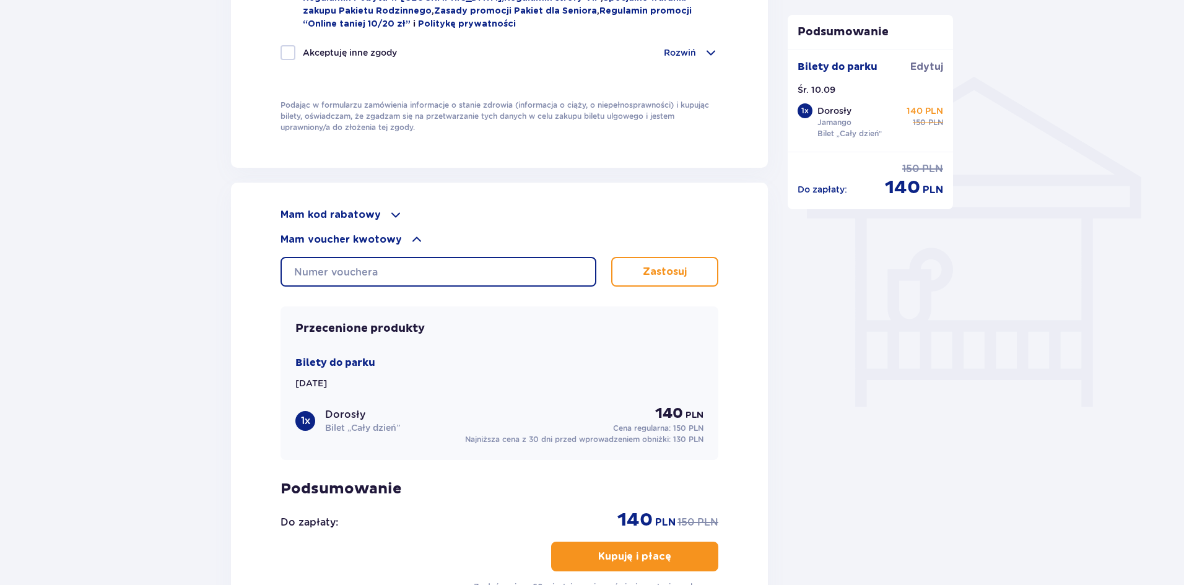
drag, startPoint x: 411, startPoint y: 276, endPoint x: 367, endPoint y: 259, distance: 47.3
drag, startPoint x: 367, startPoint y: 259, endPoint x: 309, endPoint y: 263, distance: 58.4
click at [309, 263] on input "text" at bounding box center [439, 272] width 316 height 30
type input "0690002072517689"
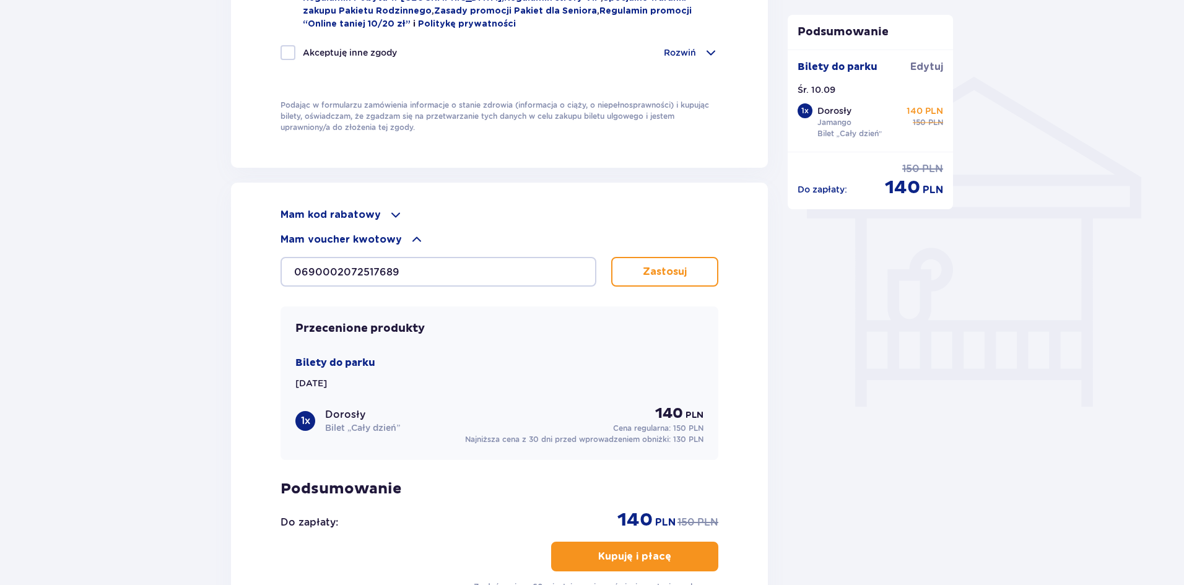
click at [676, 266] on p "Zastosuj" at bounding box center [665, 272] width 44 height 14
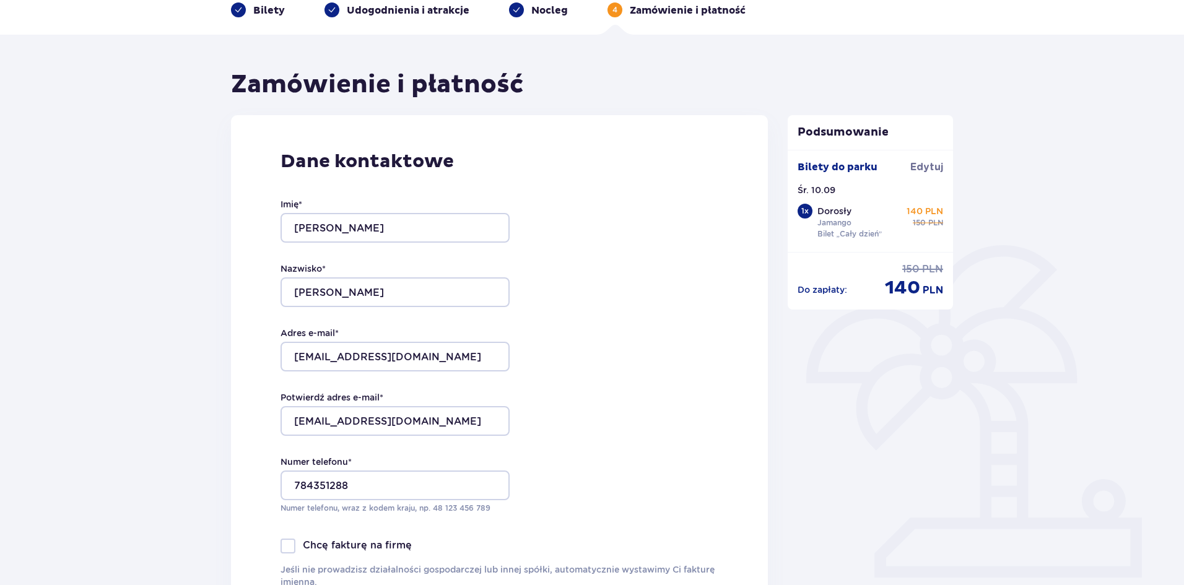
scroll to position [0, 0]
